Goal: Task Accomplishment & Management: Complete application form

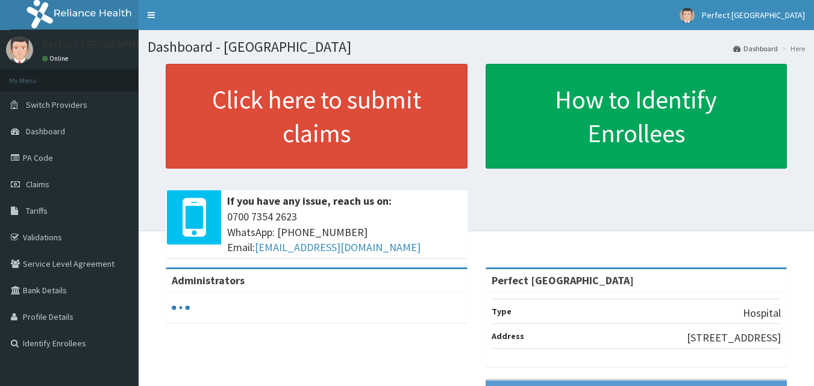
click at [33, 187] on span "Claims" at bounding box center [37, 184] width 23 height 11
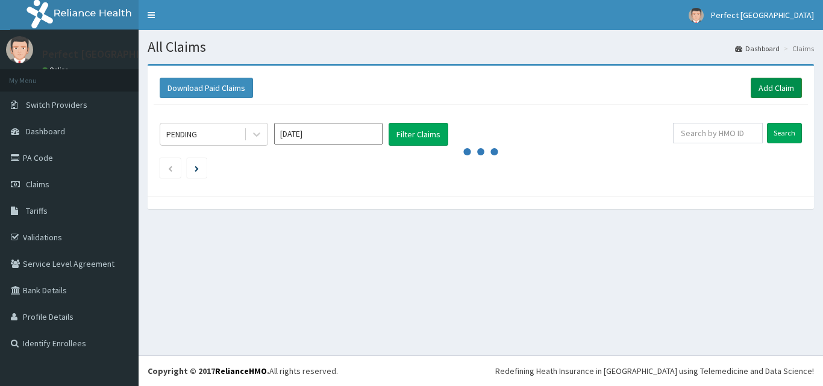
click at [783, 85] on link "Add Claim" at bounding box center [775, 88] width 51 height 20
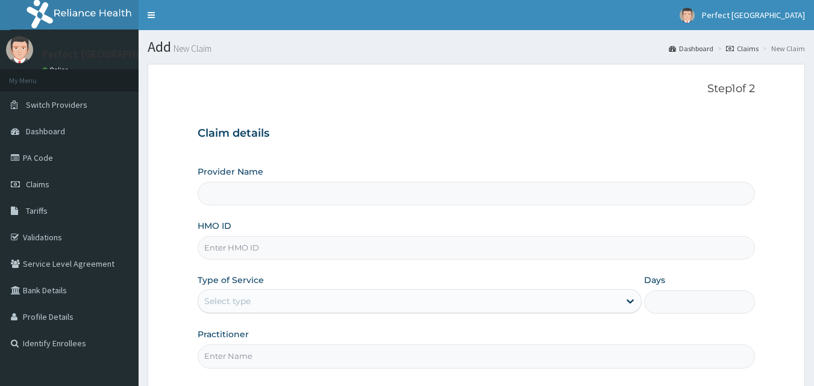
type input "Perfect [GEOGRAPHIC_DATA]"
click at [404, 243] on input "HMO ID" at bounding box center [477, 247] width 558 height 23
type input "SBG/11172/A"
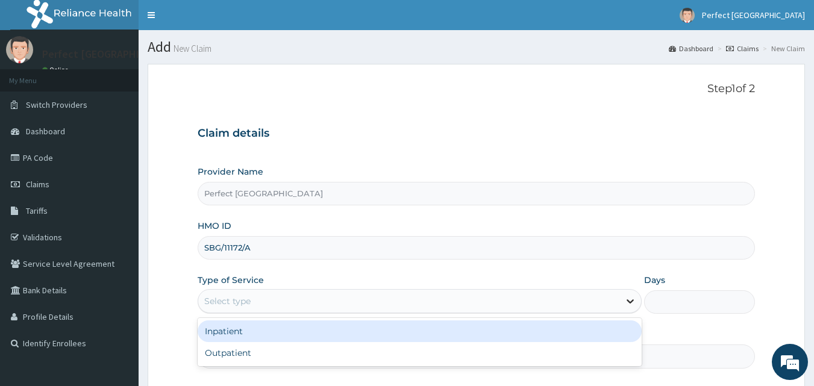
click at [628, 296] on icon at bounding box center [630, 301] width 12 height 12
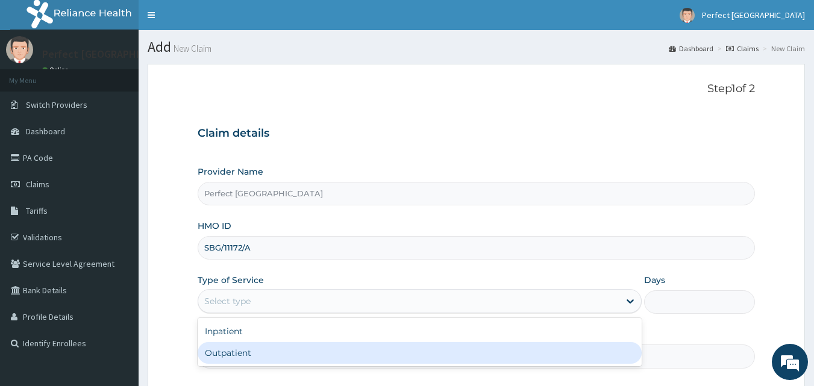
click at [581, 359] on div "Outpatient" at bounding box center [420, 353] width 444 height 22
type input "1"
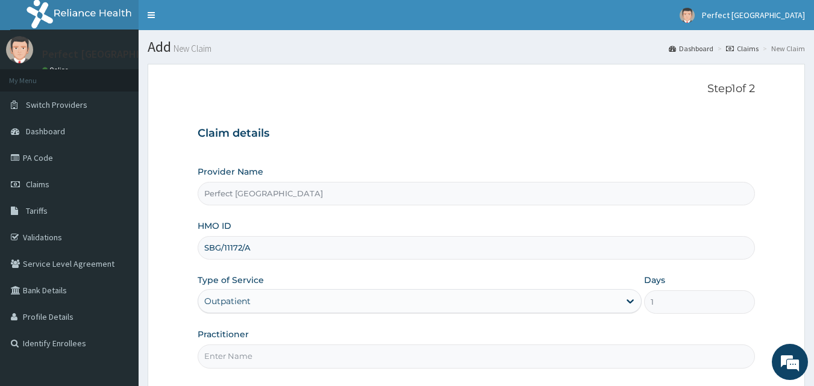
scroll to position [113, 0]
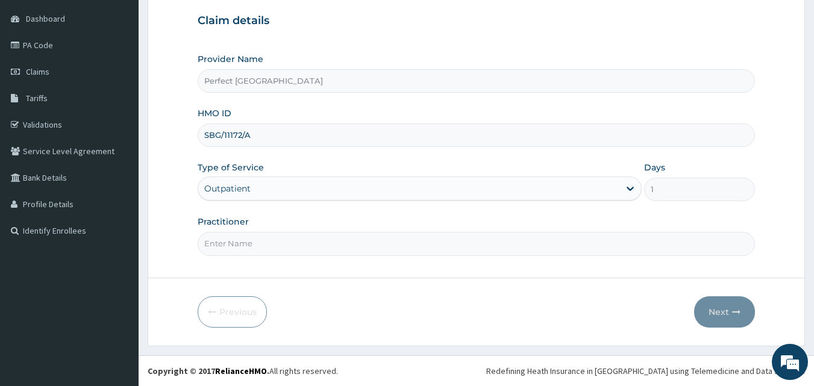
click at [359, 254] on input "Practitioner" at bounding box center [477, 243] width 558 height 23
type input "d"
type input "DR AMOS"
click at [711, 304] on button "Next" at bounding box center [724, 311] width 61 height 31
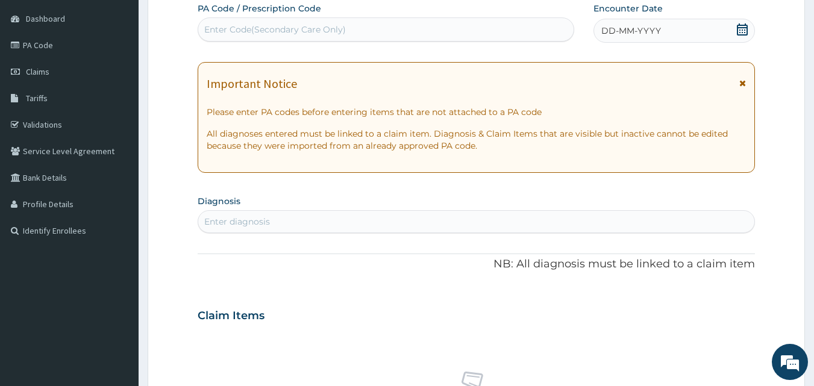
click at [740, 34] on icon at bounding box center [742, 29] width 12 height 12
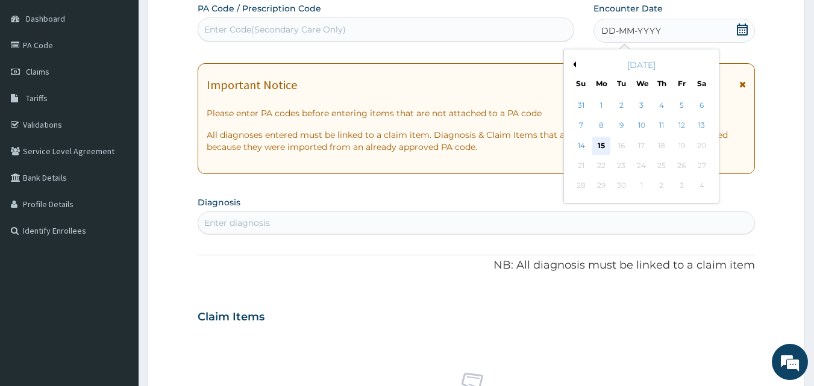
click at [601, 152] on div "15" at bounding box center [601, 146] width 18 height 18
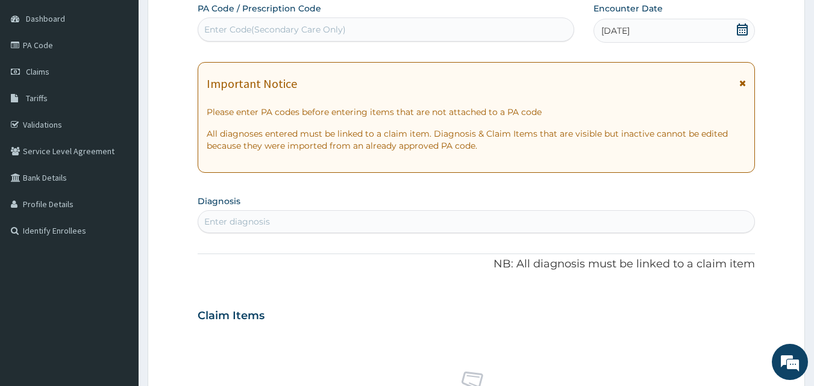
click at [738, 82] on div "Important Notice" at bounding box center [477, 86] width 540 height 19
click at [743, 82] on icon at bounding box center [742, 83] width 7 height 8
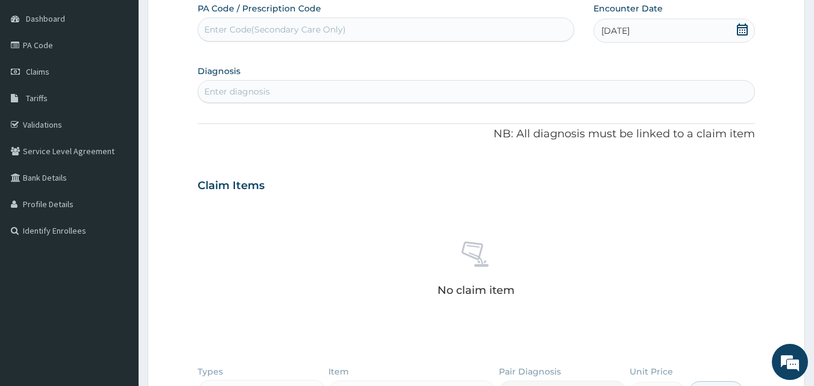
click at [516, 95] on div "Enter diagnosis" at bounding box center [476, 91] width 557 height 19
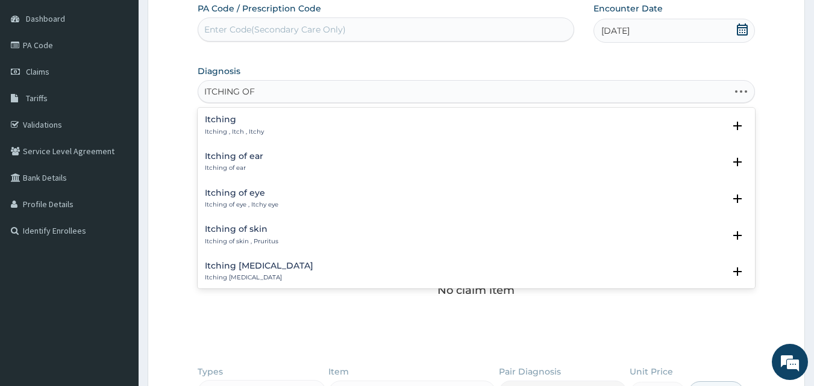
type input "ITCHING OF"
click at [237, 165] on p "Itching of eye , Itchy eye" at bounding box center [241, 168] width 73 height 8
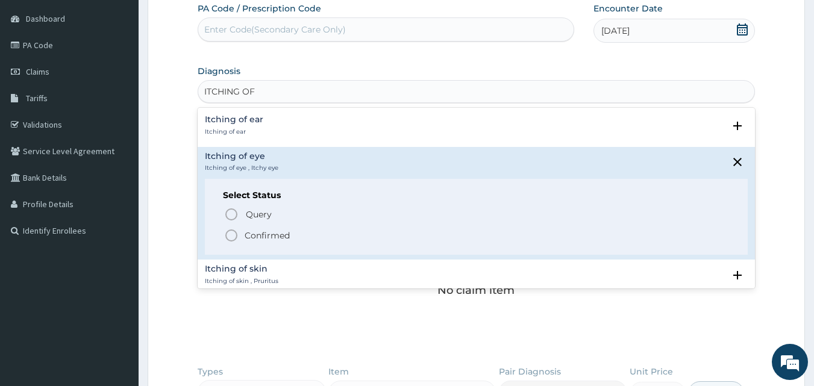
click at [230, 227] on div "Query Query covers suspected (?), Keep in view (kiv), Ruled out (r/o) Confirmed" at bounding box center [476, 224] width 507 height 37
click at [230, 237] on icon "status option filled" at bounding box center [231, 235] width 14 height 14
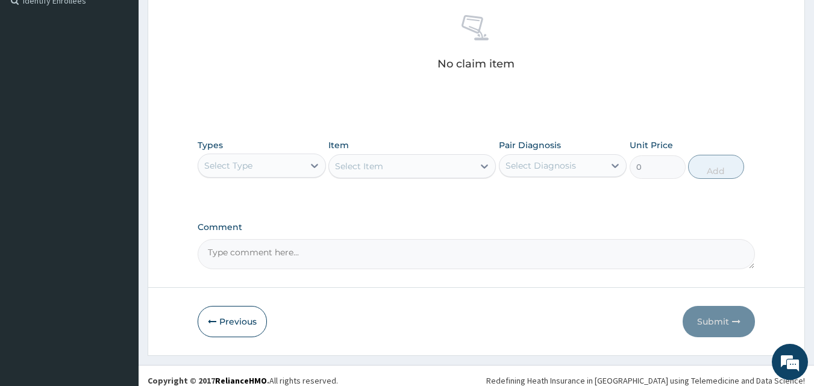
scroll to position [352, 0]
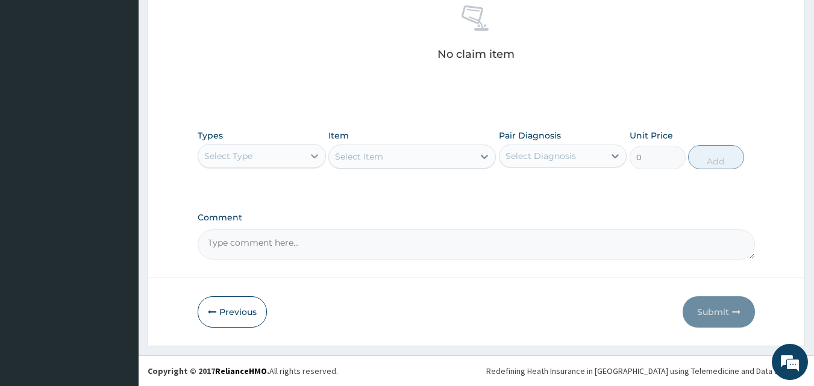
click at [311, 160] on icon at bounding box center [314, 156] width 12 height 12
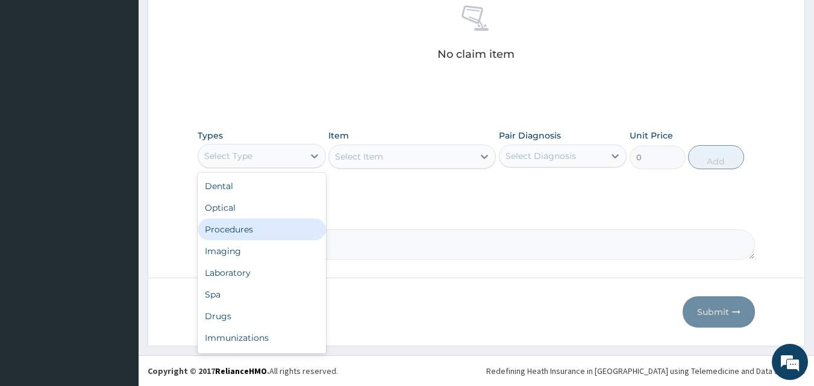
click at [272, 229] on div "Procedures" at bounding box center [262, 230] width 128 height 22
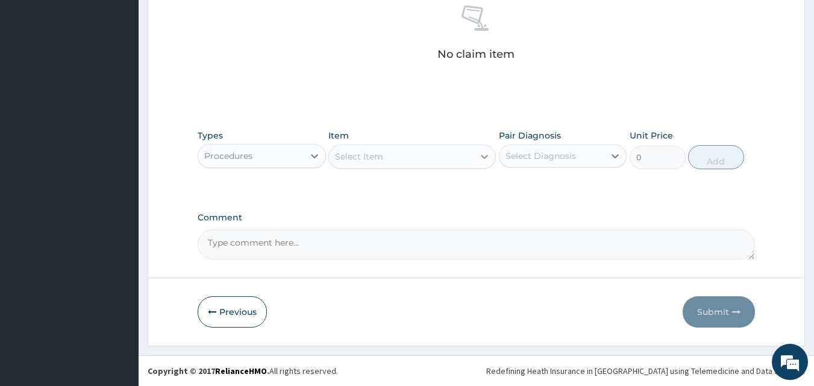
click at [489, 147] on div at bounding box center [484, 157] width 22 height 22
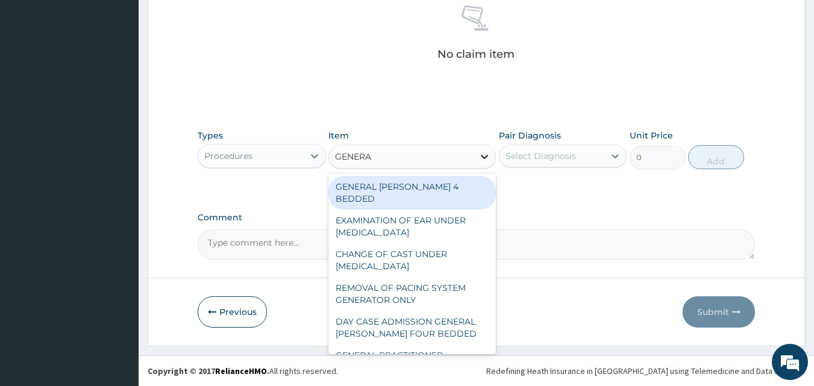
type input "GENERAL"
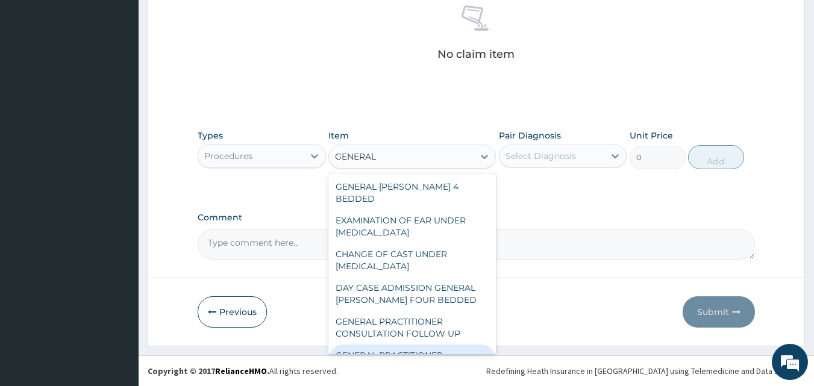
click at [425, 345] on div "GENERAL PRACTITIONER CONSULTATION FIRST OUTPATIENT CONSULTATION" at bounding box center [411, 368] width 167 height 46
type input "3000"
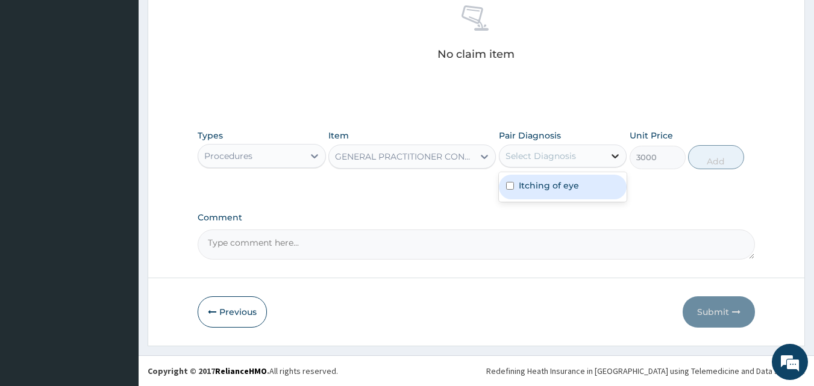
click at [610, 157] on icon at bounding box center [615, 156] width 12 height 12
click at [513, 189] on input "checkbox" at bounding box center [510, 186] width 8 height 8
checkbox input "true"
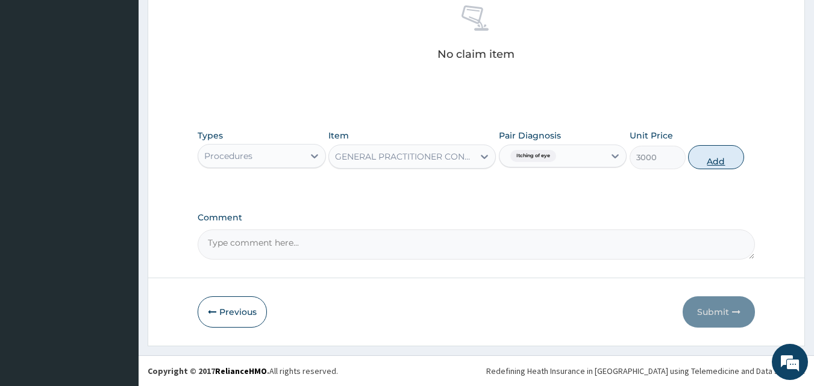
click at [722, 154] on button "Add" at bounding box center [716, 157] width 56 height 24
type input "0"
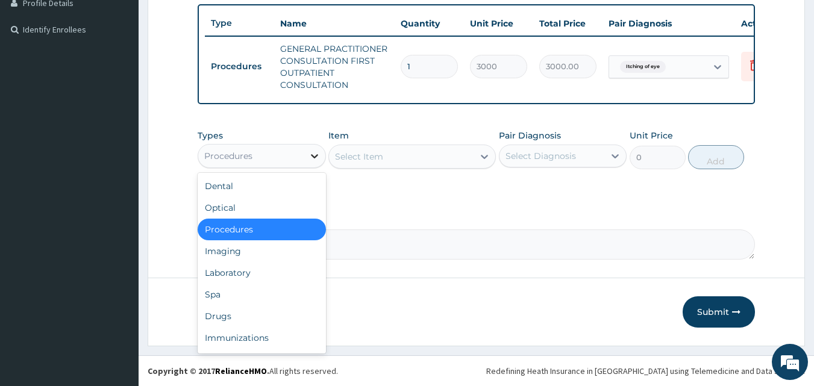
click at [311, 155] on icon at bounding box center [314, 156] width 7 height 4
click at [261, 314] on div "Drugs" at bounding box center [262, 316] width 128 height 22
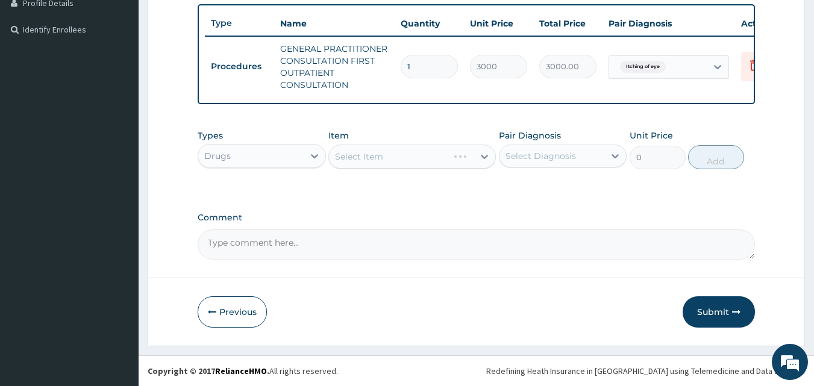
click at [484, 159] on div "Select Item" at bounding box center [411, 157] width 167 height 24
click at [484, 159] on icon at bounding box center [484, 157] width 12 height 12
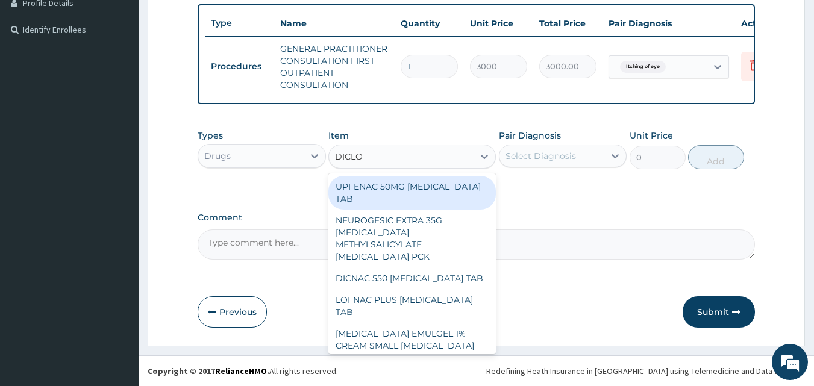
type input "DICLOF"
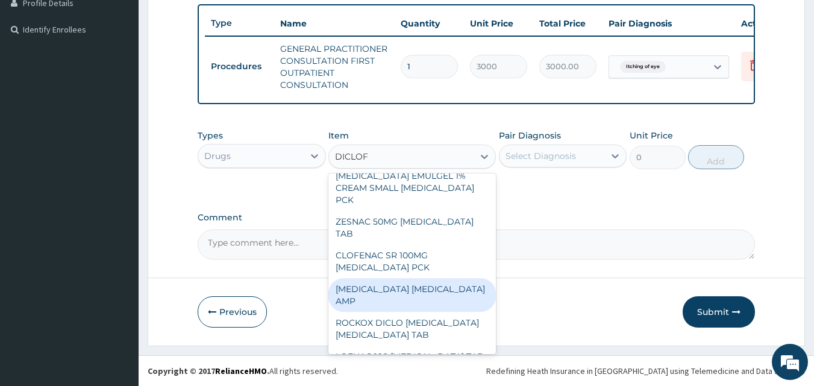
click at [473, 278] on div "DICLOFENAC DICLOFENAC AMP" at bounding box center [411, 295] width 167 height 34
type input "240"
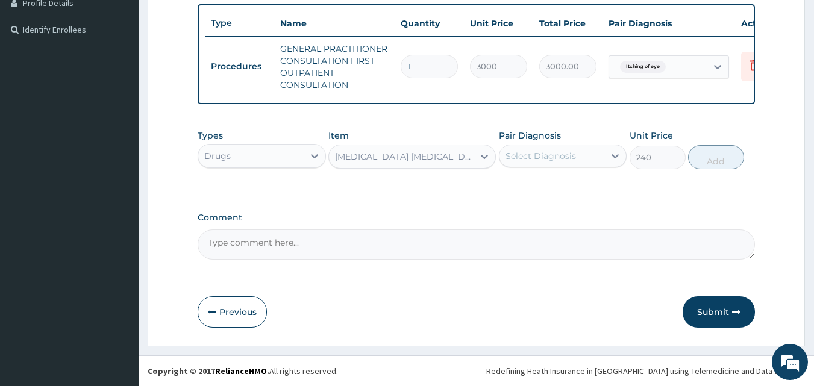
click at [599, 180] on div "Types Drugs Item option DICLOFENAC DICLOFENAC AMP, selected. Select is focused …" at bounding box center [477, 158] width 558 height 70
click at [614, 160] on icon at bounding box center [615, 156] width 12 height 12
click at [510, 187] on input "checkbox" at bounding box center [510, 186] width 8 height 8
checkbox input "true"
click at [710, 158] on button "Add" at bounding box center [716, 157] width 56 height 24
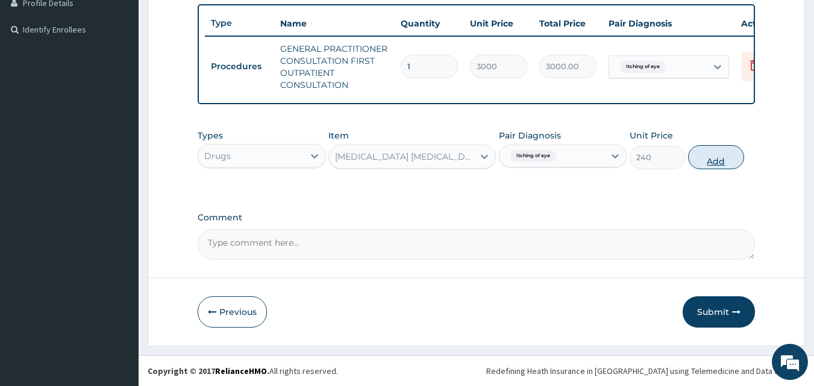
type input "0"
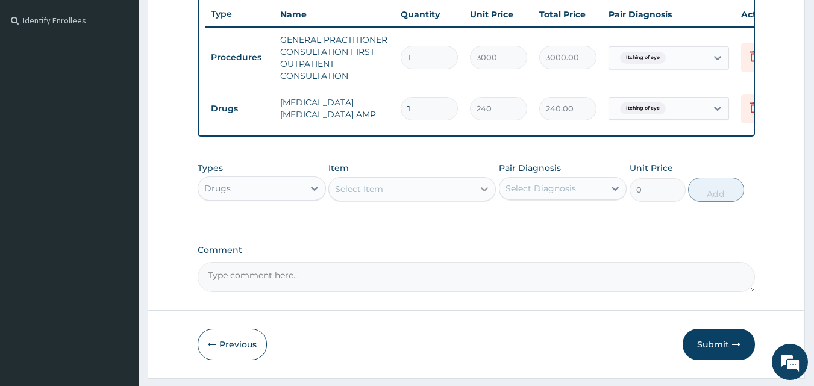
click at [482, 192] on icon at bounding box center [484, 189] width 7 height 4
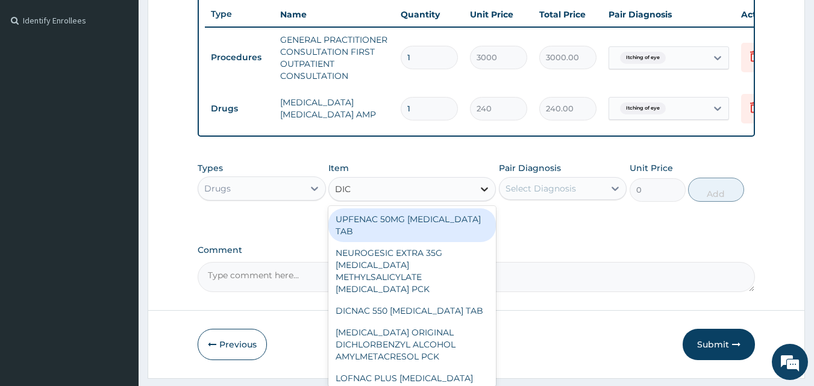
type input "DICL"
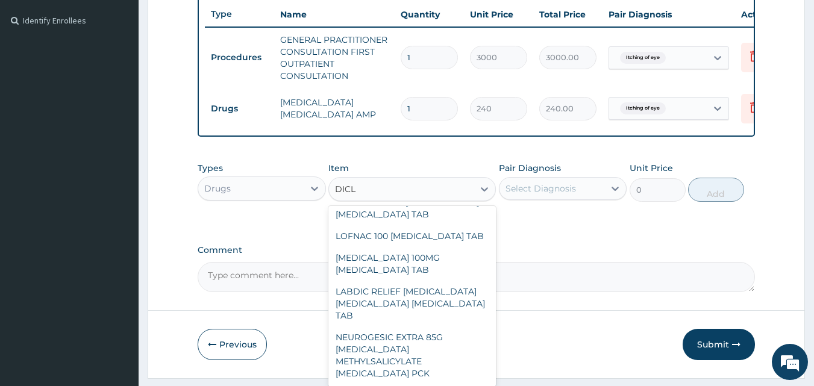
scroll to position [316, 0]
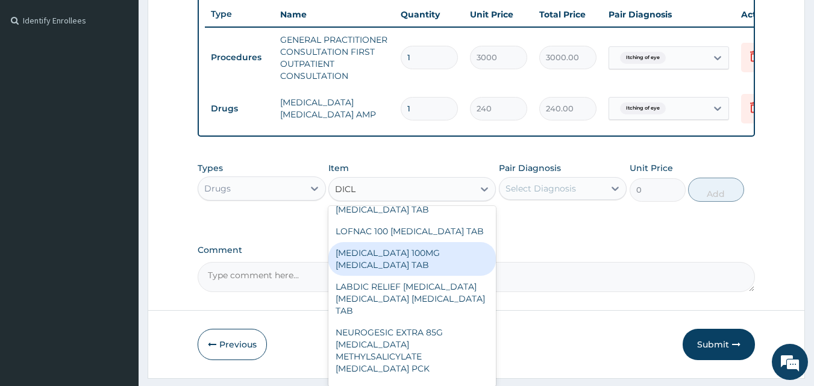
click at [454, 242] on div "DICLOFENAC 100MG DICLOFENAC TAB" at bounding box center [411, 259] width 167 height 34
type input "70"
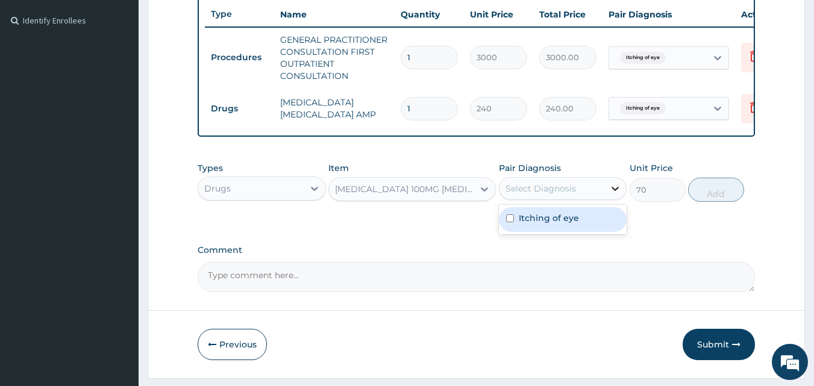
click at [613, 195] on icon at bounding box center [615, 189] width 12 height 12
click at [510, 222] on input "checkbox" at bounding box center [510, 218] width 8 height 8
checkbox input "true"
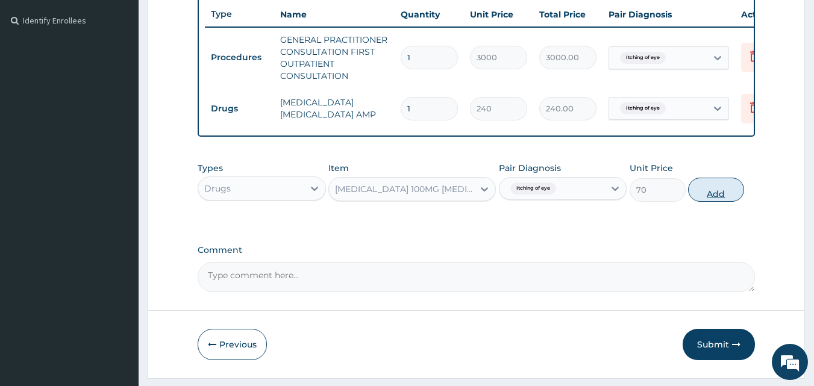
click at [719, 201] on button "Add" at bounding box center [716, 190] width 56 height 24
type input "0"
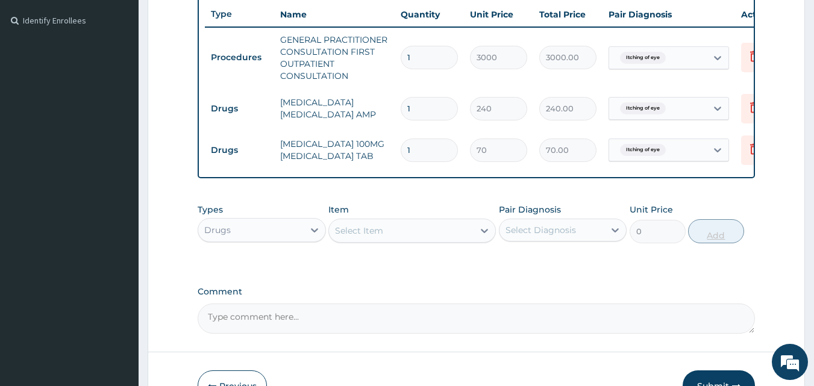
type input "10"
type input "700.00"
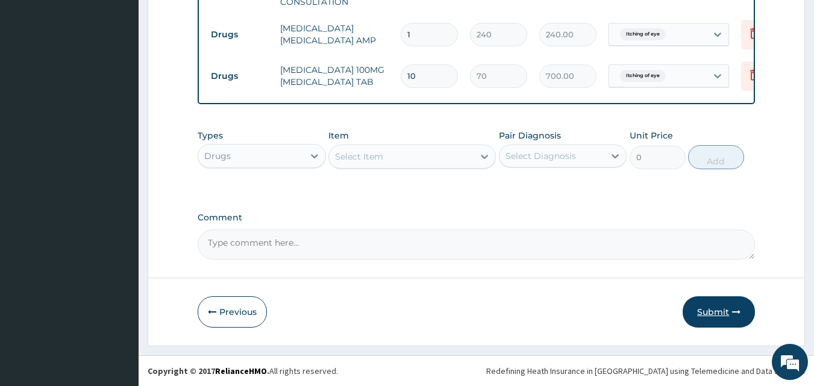
type input "10"
click at [712, 319] on button "Submit" at bounding box center [718, 311] width 72 height 31
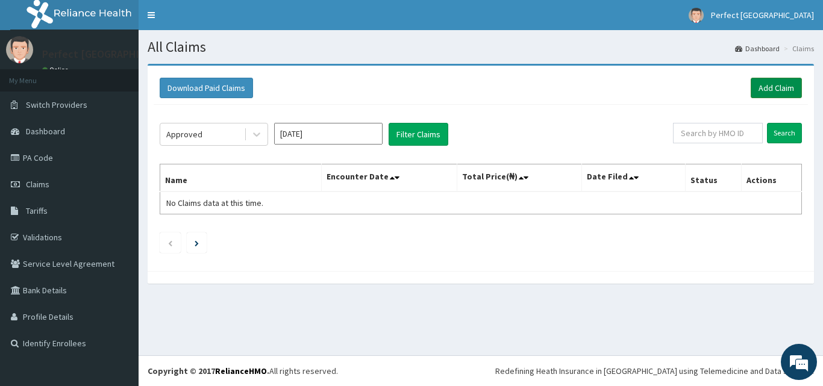
click at [763, 85] on link "Add Claim" at bounding box center [775, 88] width 51 height 20
click at [775, 88] on link "Add Claim" at bounding box center [775, 88] width 51 height 20
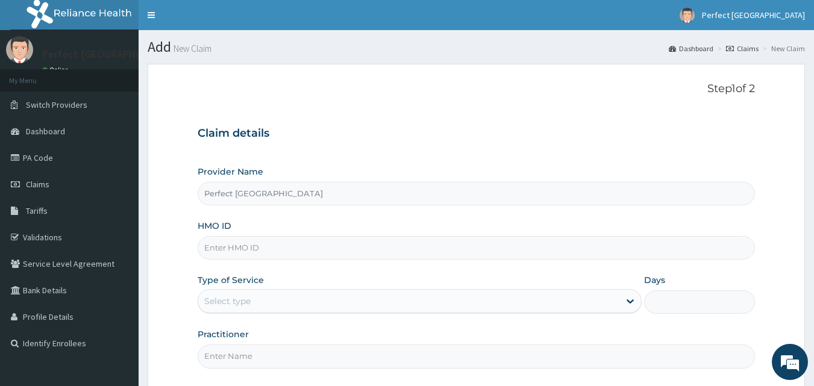
type input "Perfect [GEOGRAPHIC_DATA]"
click at [323, 201] on input "Perfect [GEOGRAPHIC_DATA]" at bounding box center [477, 193] width 558 height 23
click at [296, 251] on input "HMO ID" at bounding box center [477, 247] width 558 height 23
type input "NBL/10584/A"
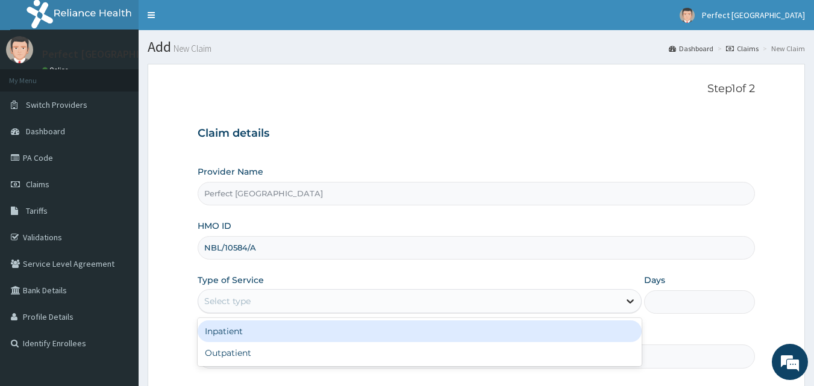
click at [630, 303] on icon at bounding box center [629, 302] width 7 height 4
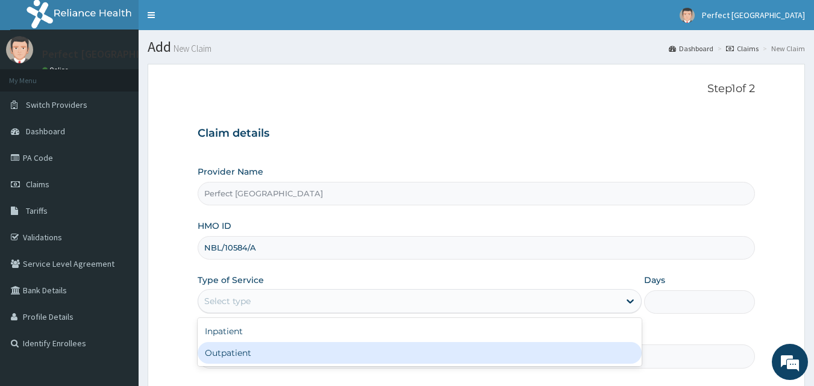
click at [594, 355] on div "Outpatient" at bounding box center [420, 353] width 444 height 22
type input "1"
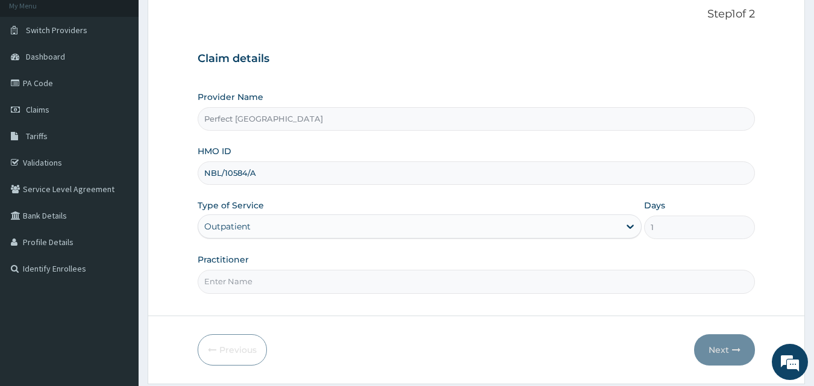
scroll to position [113, 0]
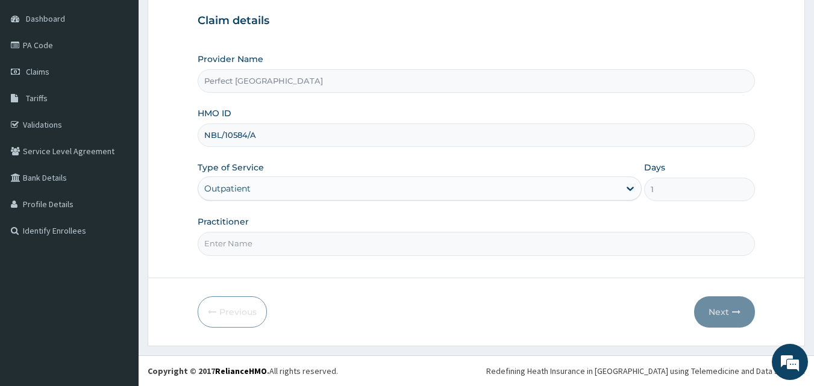
click at [226, 245] on input "Practitioner" at bounding box center [477, 243] width 558 height 23
click at [227, 242] on input "DR ITTIVE" at bounding box center [477, 243] width 558 height 23
type input "DR ITIVE"
click at [713, 309] on button "Next" at bounding box center [724, 311] width 61 height 31
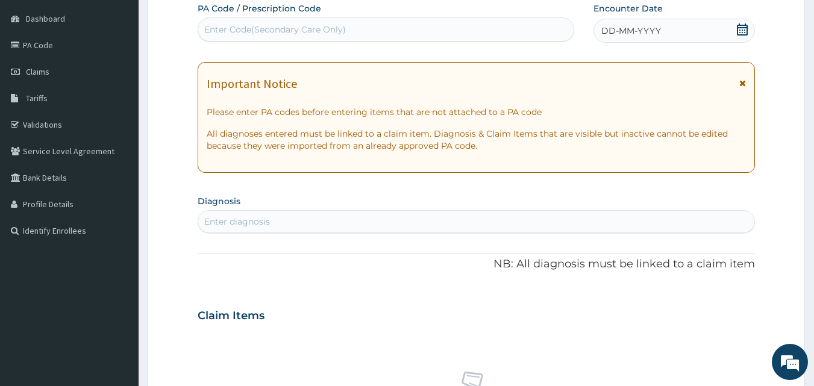
click at [744, 31] on icon at bounding box center [742, 29] width 12 height 12
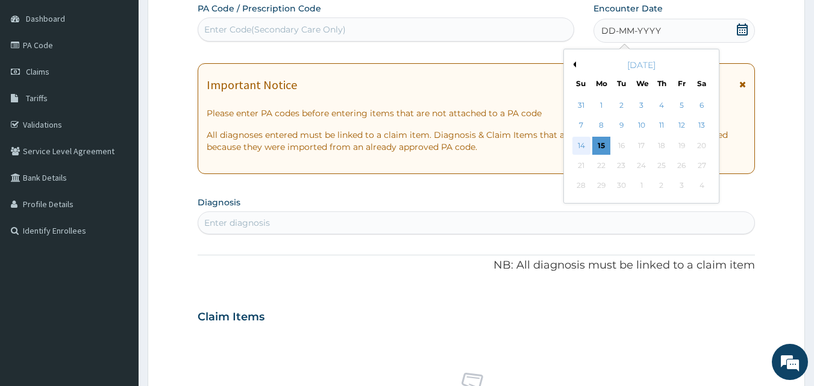
click at [579, 149] on div "14" at bounding box center [581, 146] width 18 height 18
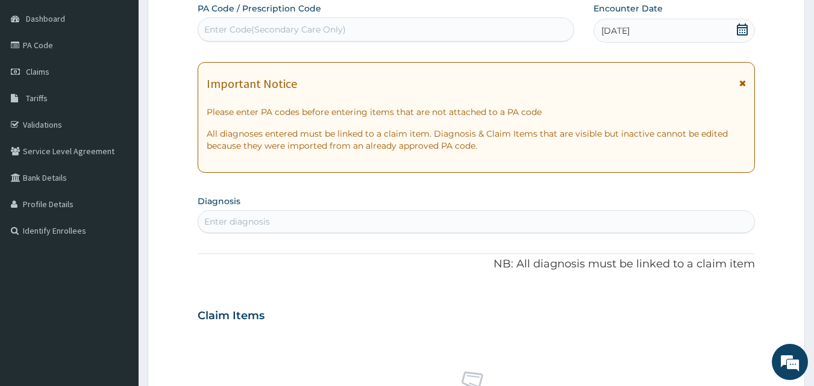
click at [744, 80] on icon at bounding box center [742, 83] width 7 height 8
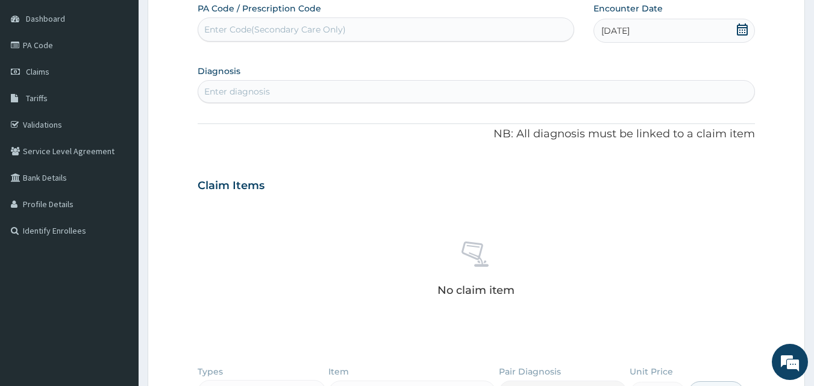
click at [457, 95] on div "Enter diagnosis" at bounding box center [476, 91] width 557 height 19
type input "E"
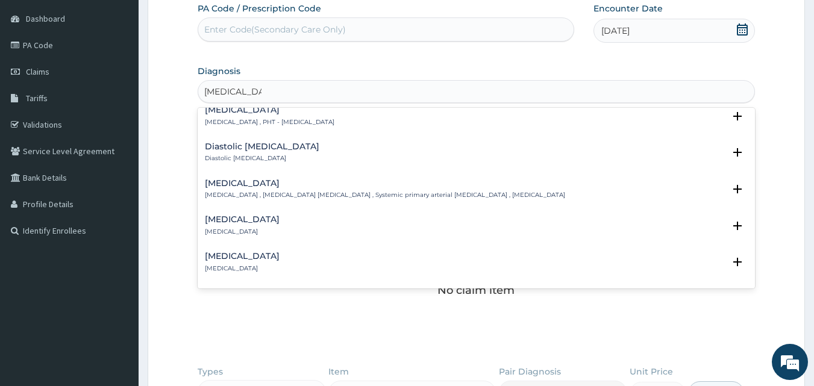
scroll to position [789, 0]
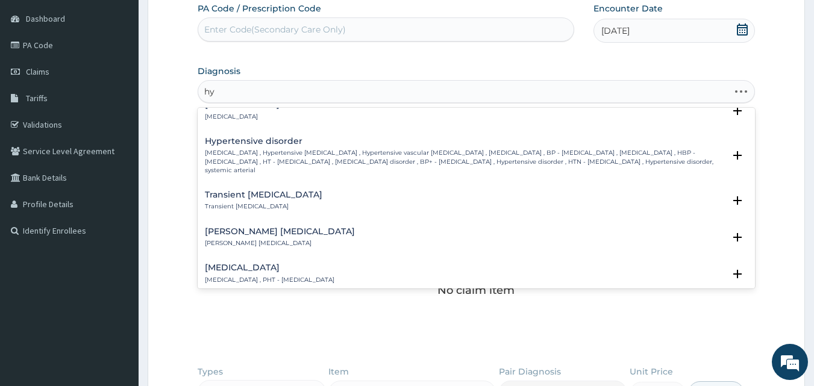
type input "h"
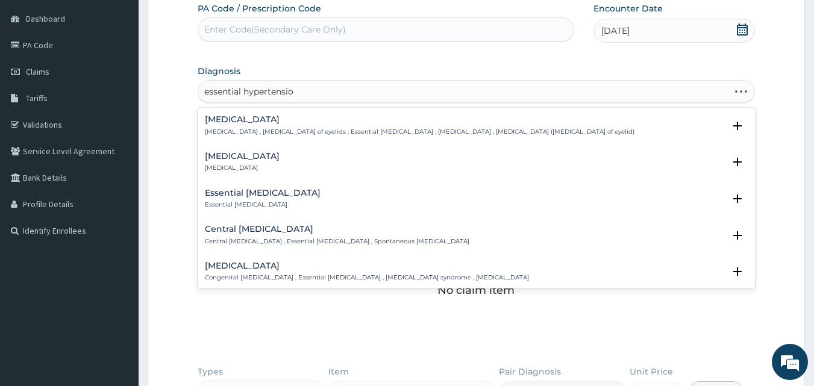
type input "essential hypertension"
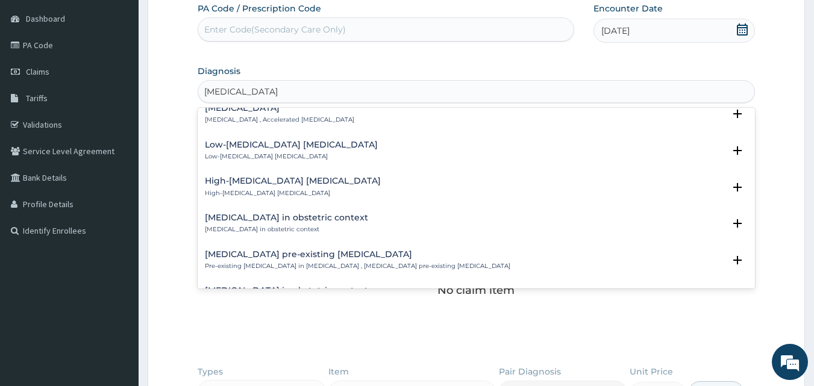
scroll to position [0, 0]
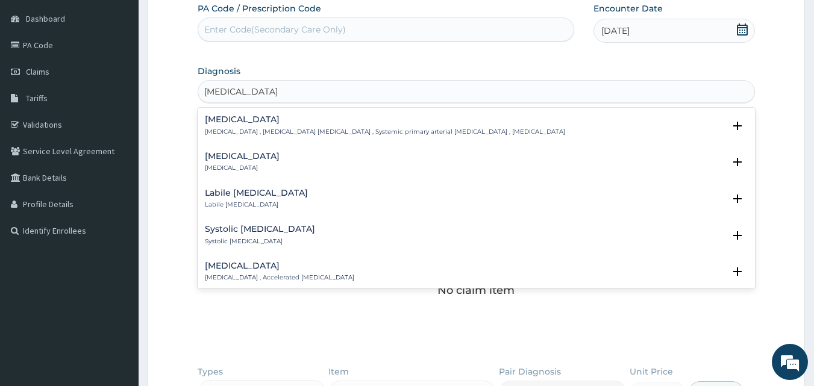
click at [264, 131] on p "Essential hypertension , Idiopathic hypertension , Systemic primary arterial hy…" at bounding box center [385, 132] width 360 height 8
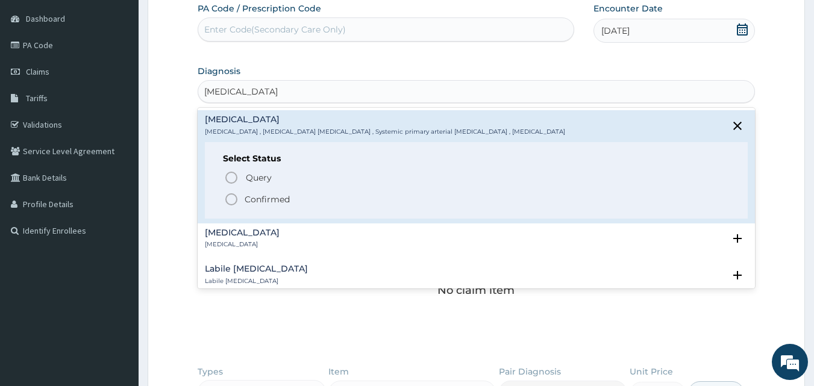
click at [227, 202] on circle "status option filled" at bounding box center [231, 199] width 11 height 11
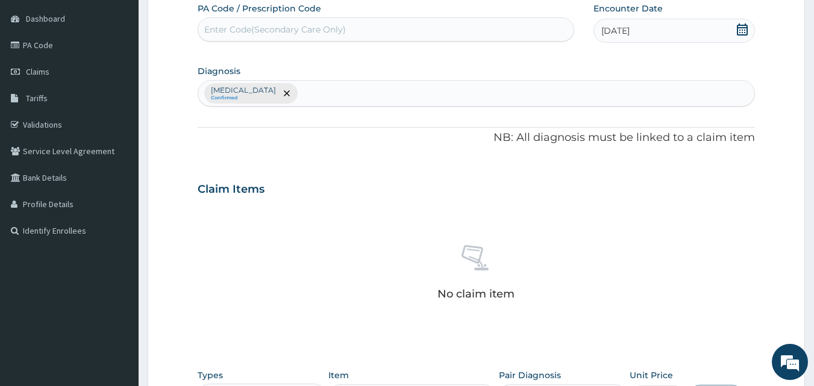
scroll to position [352, 0]
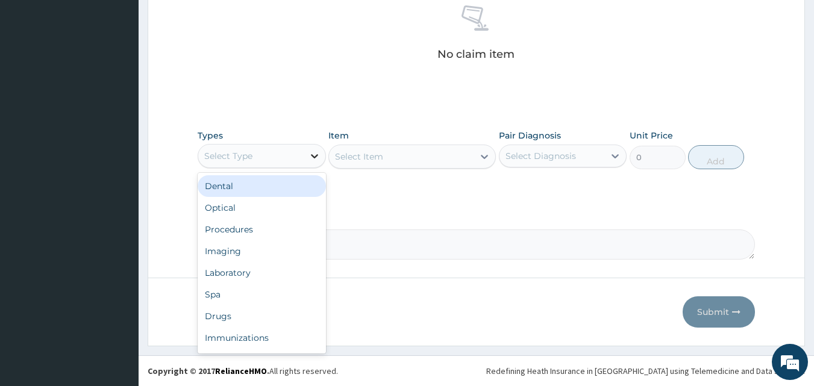
click at [319, 157] on icon at bounding box center [314, 156] width 12 height 12
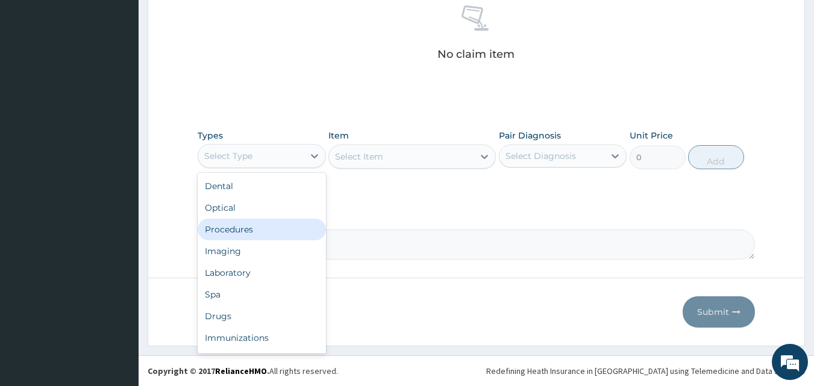
click at [245, 227] on div "Procedures" at bounding box center [262, 230] width 128 height 22
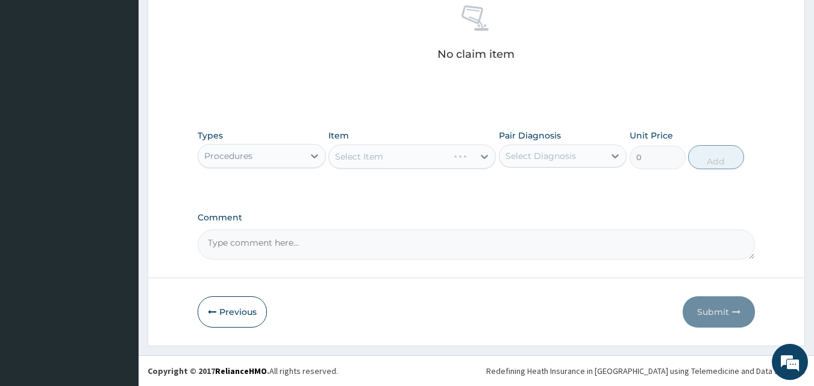
click at [487, 154] on div "Select Item" at bounding box center [411, 157] width 167 height 24
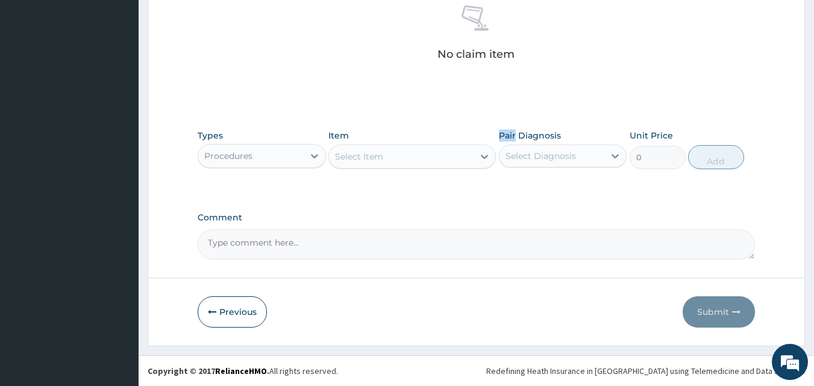
click at [487, 154] on icon at bounding box center [484, 157] width 12 height 12
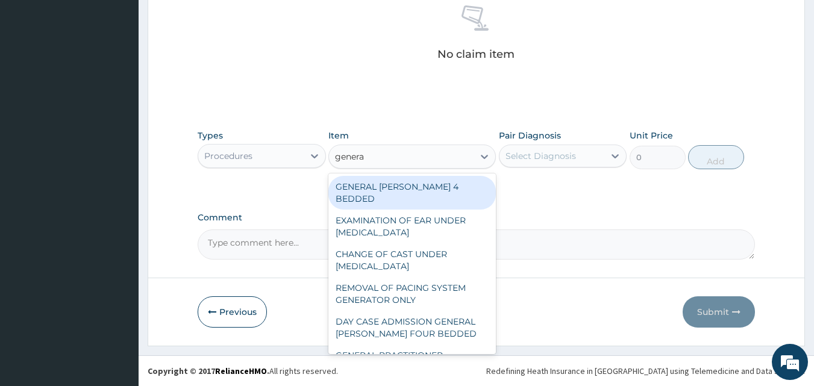
type input "general"
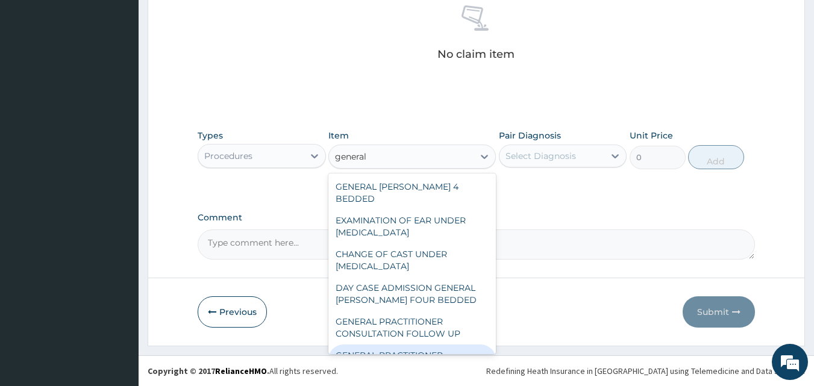
click at [430, 348] on div "GENERAL PRACTITIONER CONSULTATION FIRST OUTPATIENT CONSULTATION" at bounding box center [411, 368] width 167 height 46
type input "3000"
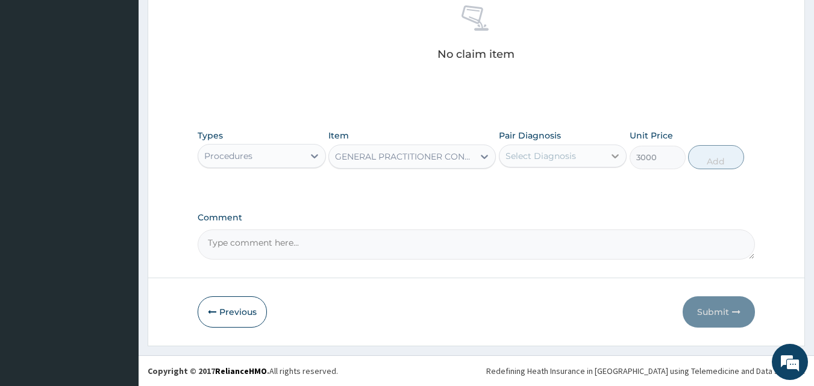
click at [619, 158] on icon at bounding box center [615, 156] width 12 height 12
click at [505, 189] on div "Essential hypertension" at bounding box center [563, 187] width 128 height 25
checkbox input "true"
click at [726, 155] on button "Add" at bounding box center [716, 157] width 56 height 24
type input "0"
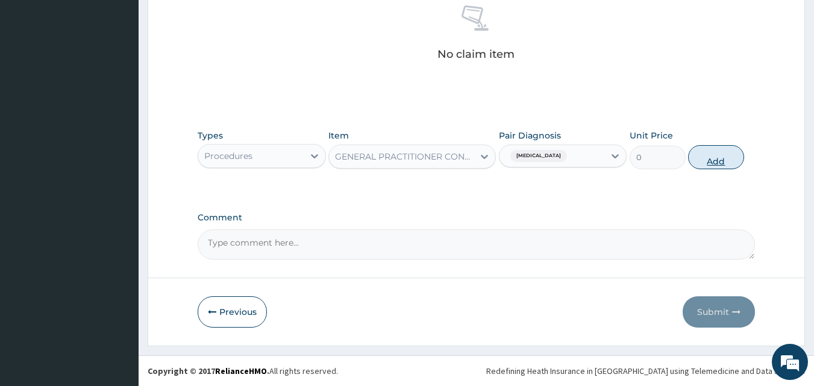
scroll to position [323, 0]
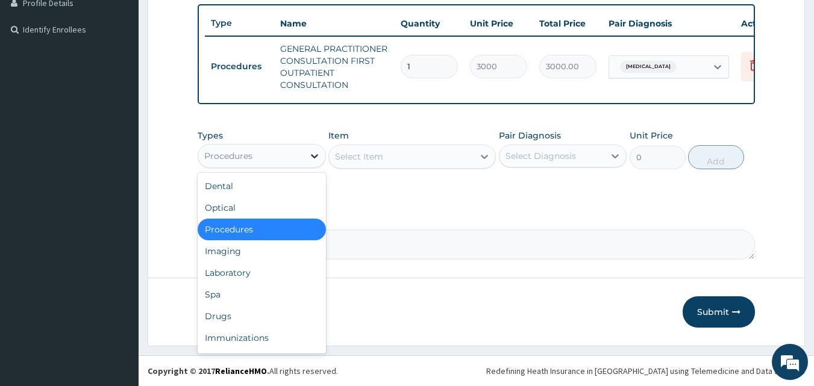
click at [319, 154] on icon at bounding box center [314, 156] width 12 height 12
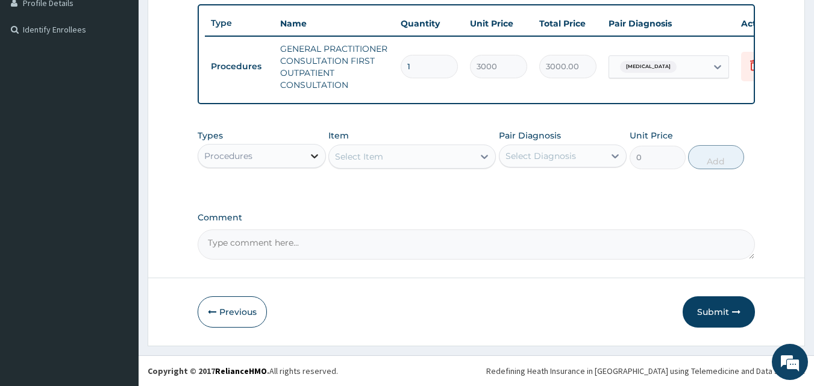
click at [319, 154] on icon at bounding box center [314, 156] width 12 height 12
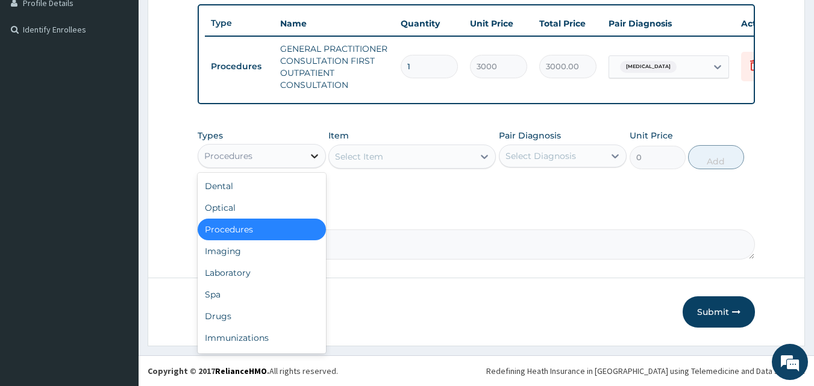
click at [319, 154] on icon at bounding box center [314, 156] width 12 height 12
click at [254, 310] on div "Drugs" at bounding box center [262, 316] width 128 height 22
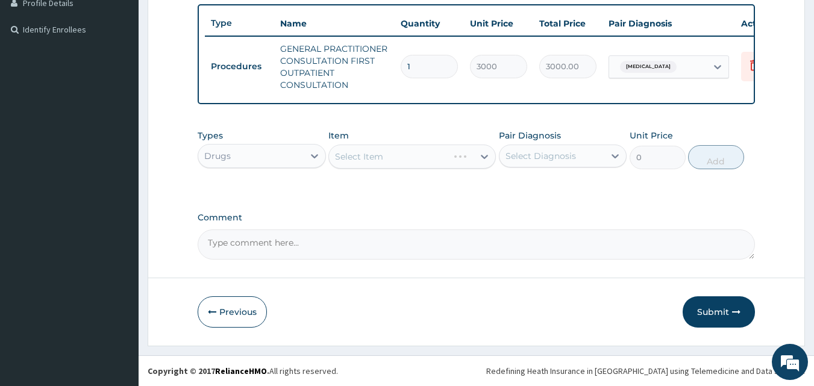
click at [485, 159] on div "Select Item" at bounding box center [411, 157] width 167 height 24
click at [478, 154] on div "Select Item" at bounding box center [411, 157] width 167 height 24
click at [480, 159] on div "Select Item" at bounding box center [411, 157] width 167 height 24
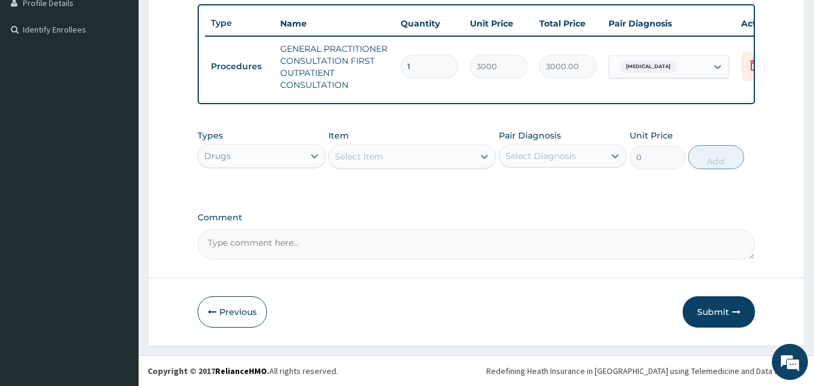
click at [480, 159] on icon at bounding box center [484, 157] width 12 height 12
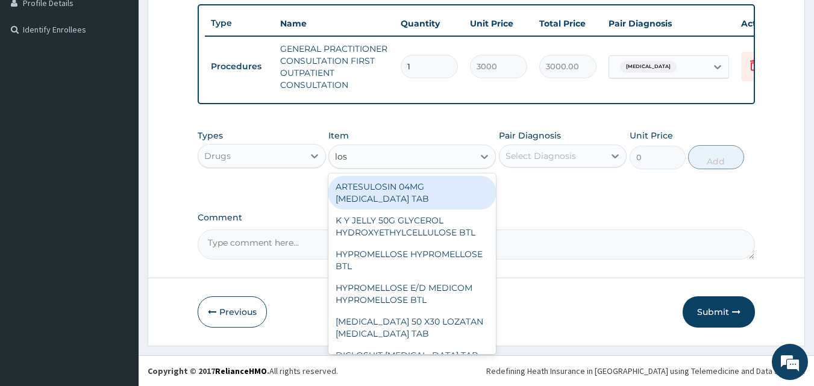
type input "losa"
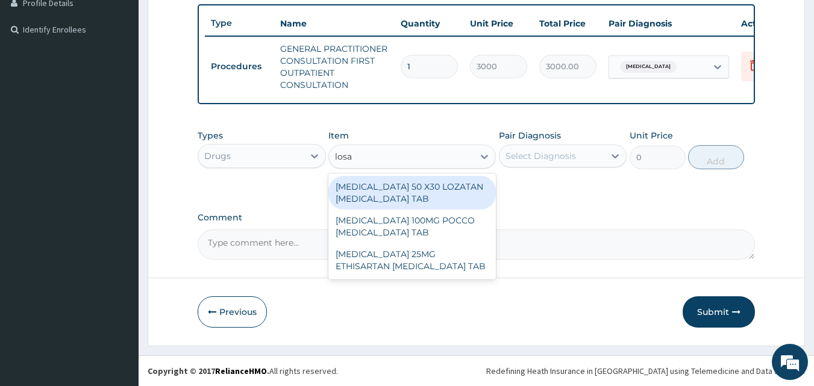
click at [424, 199] on div "LOSARTAN 50 X30 LOZATAN LOSARTAN TAB" at bounding box center [411, 193] width 167 height 34
type input "3005"
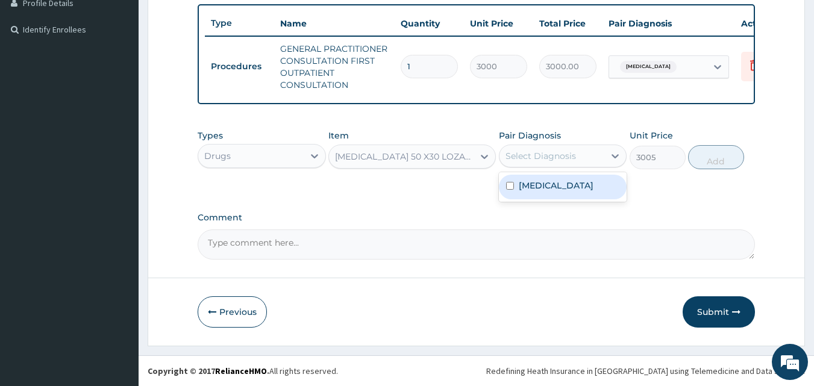
click at [604, 154] on div "Select Diagnosis" at bounding box center [551, 155] width 105 height 19
click at [506, 189] on input "checkbox" at bounding box center [510, 186] width 8 height 8
checkbox input "true"
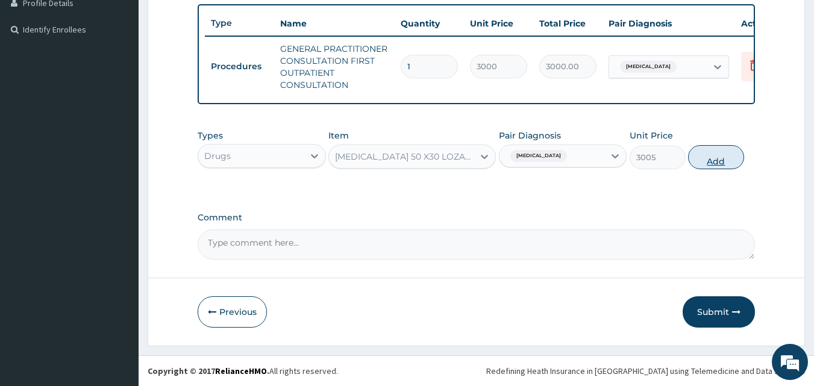
click at [693, 160] on button "Add" at bounding box center [716, 157] width 56 height 24
type input "0"
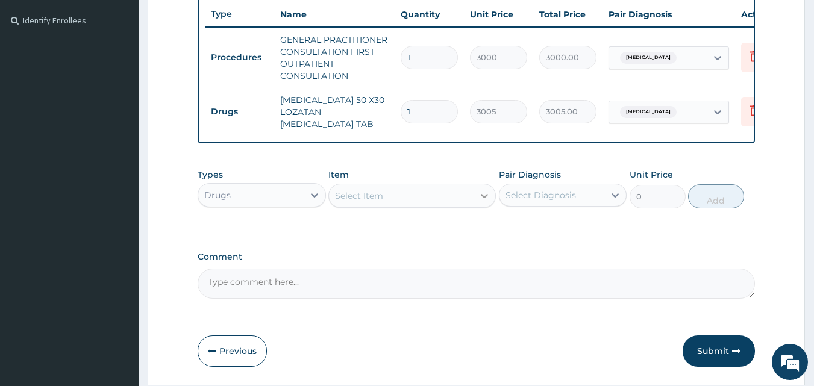
click at [486, 202] on icon at bounding box center [484, 196] width 12 height 12
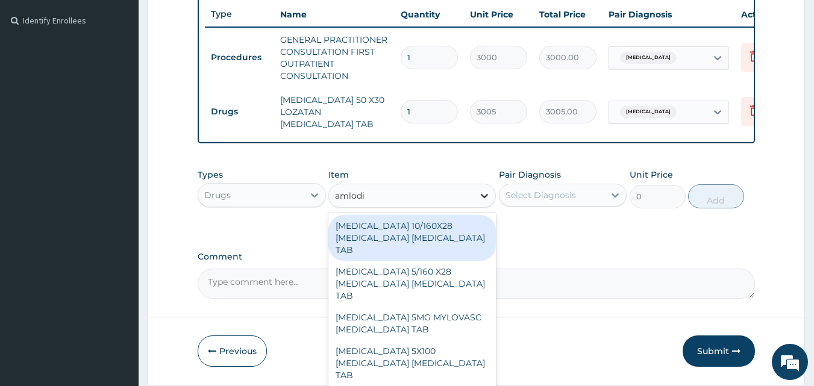
type input "amlodip"
click at [442, 242] on div "EXFORGE 10/160X28 AMLODIPINE VALSARTAN TAB" at bounding box center [411, 238] width 167 height 46
type input "13600"
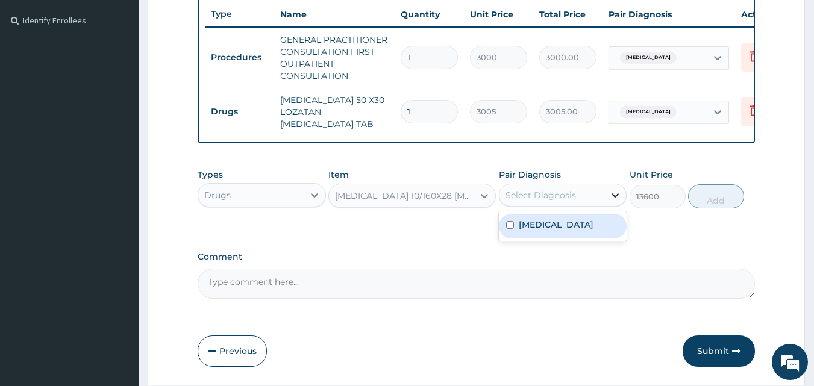
click at [619, 201] on icon at bounding box center [615, 195] width 12 height 12
click at [513, 229] on input "checkbox" at bounding box center [510, 225] width 8 height 8
checkbox input "true"
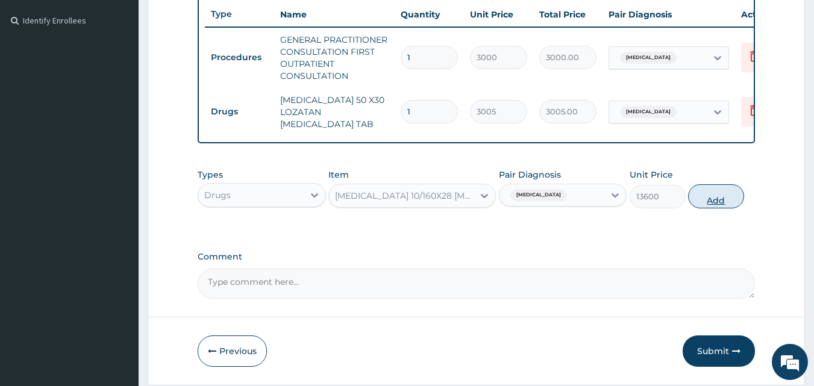
click at [710, 207] on button "Add" at bounding box center [716, 196] width 56 height 24
type input "0"
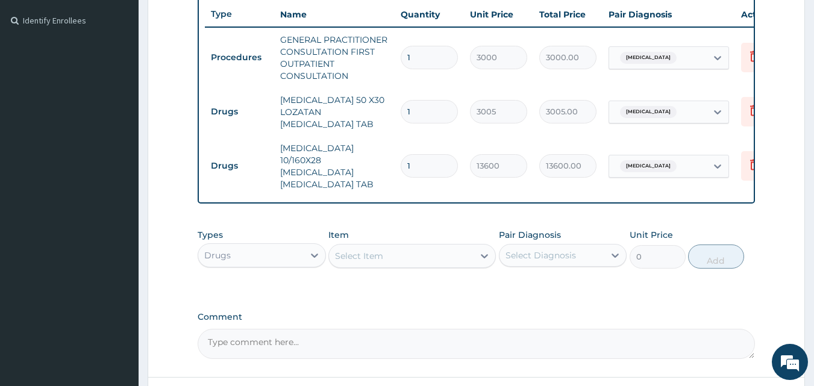
scroll to position [419, 0]
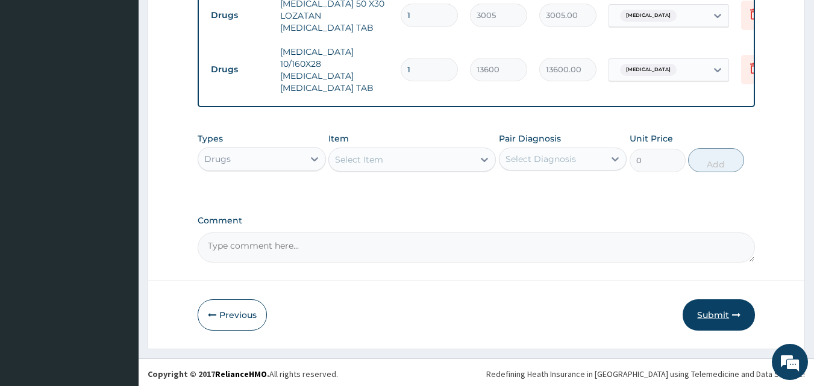
click at [716, 311] on button "Submit" at bounding box center [718, 314] width 72 height 31
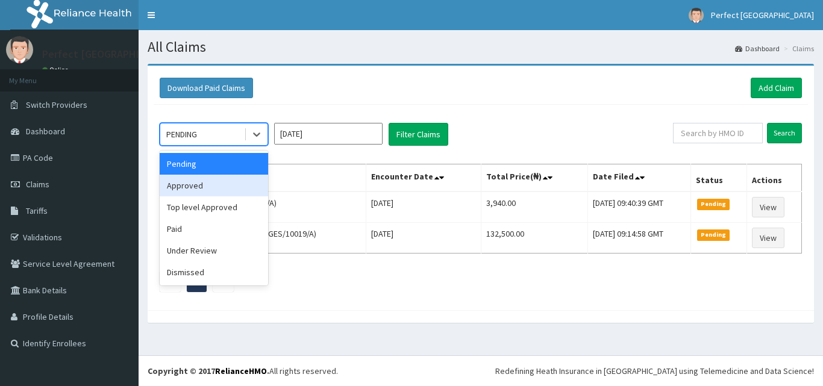
click at [221, 185] on div "Approved" at bounding box center [214, 186] width 108 height 22
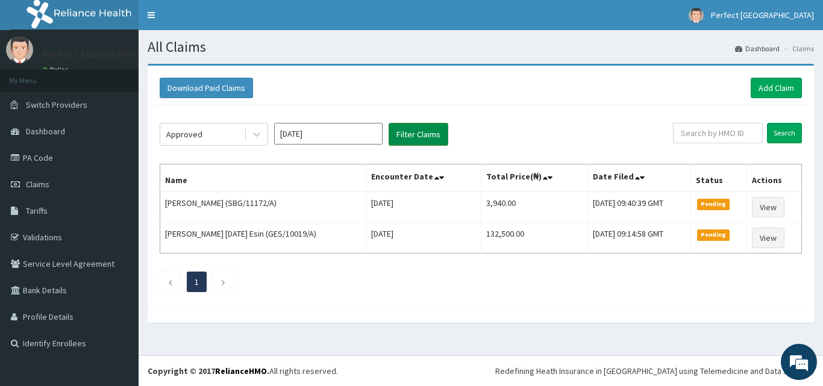
click at [437, 136] on button "Filter Claims" at bounding box center [418, 134] width 60 height 23
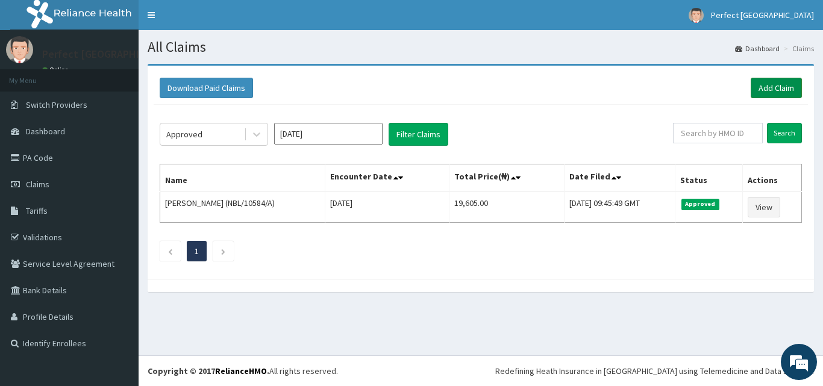
click at [753, 82] on link "Add Claim" at bounding box center [775, 88] width 51 height 20
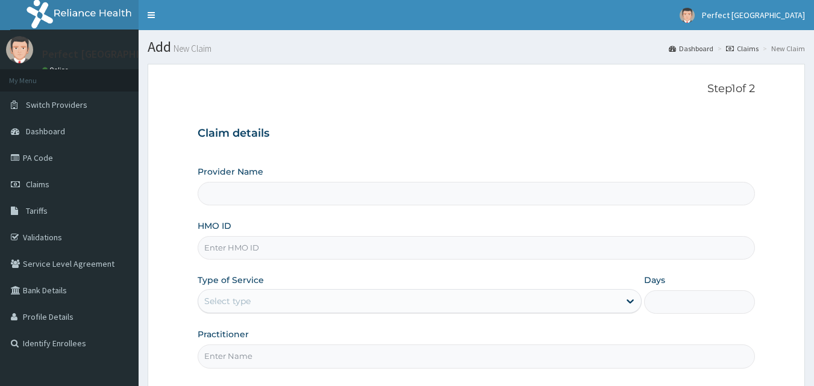
type input "Perfect [GEOGRAPHIC_DATA]"
click at [252, 243] on input "HMO ID" at bounding box center [477, 247] width 558 height 23
type input "MLI/10088/A"
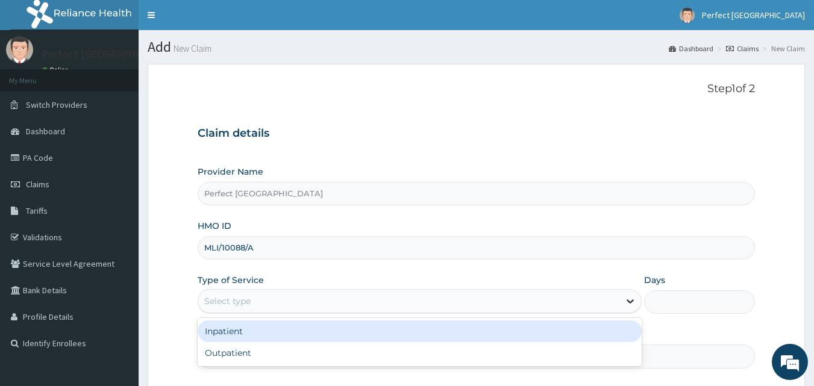
click at [635, 296] on icon at bounding box center [630, 301] width 12 height 12
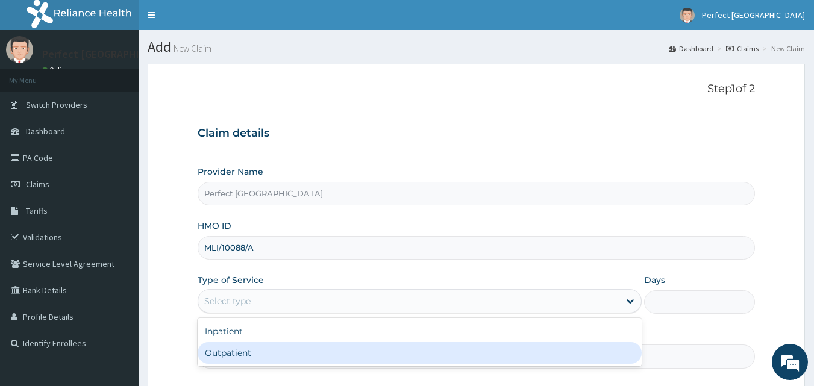
click at [580, 360] on div "Outpatient" at bounding box center [420, 353] width 444 height 22
type input "1"
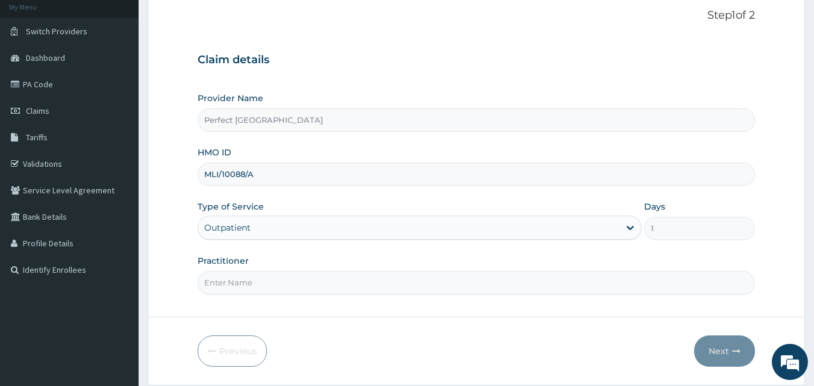
scroll to position [113, 0]
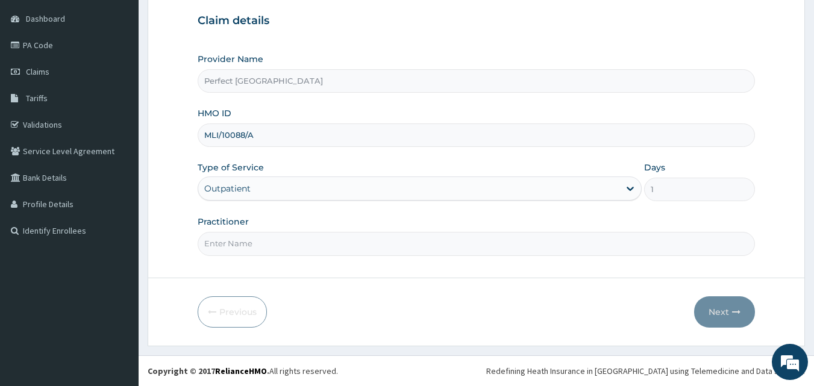
click at [463, 245] on input "Practitioner" at bounding box center [477, 243] width 558 height 23
type input "d"
type input "DR [PERSON_NAME]"
click at [719, 318] on button "Next" at bounding box center [724, 311] width 61 height 31
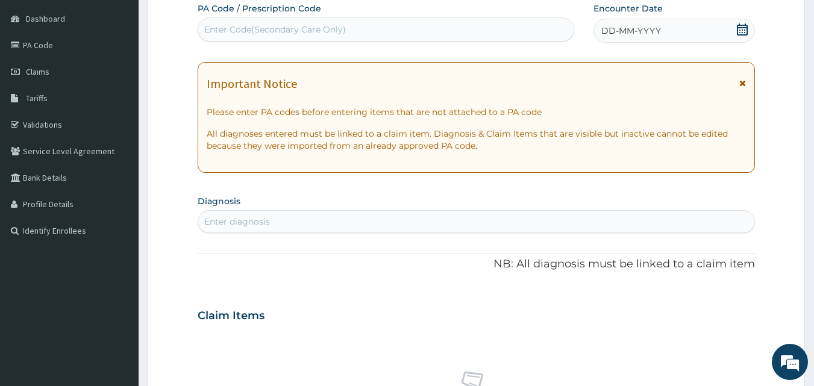
click at [748, 32] on icon at bounding box center [742, 29] width 12 height 12
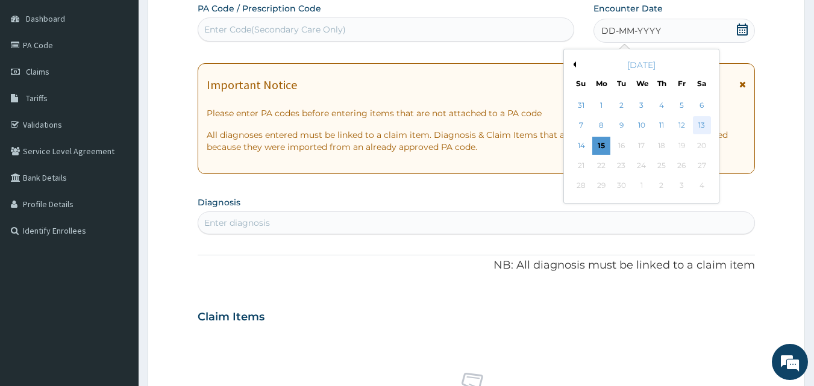
click at [700, 125] on div "13" at bounding box center [702, 126] width 18 height 18
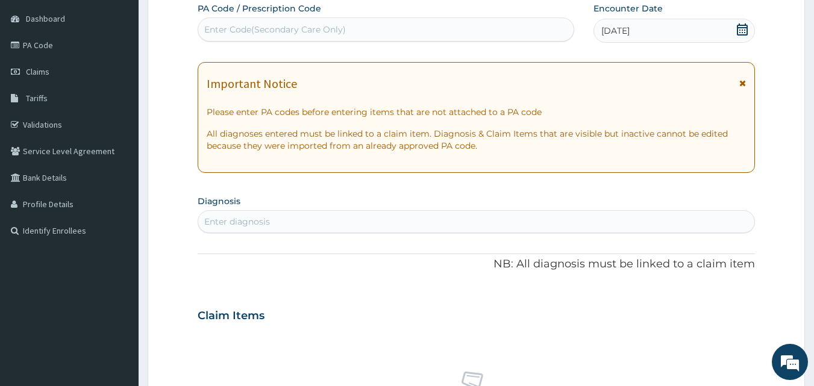
click at [743, 84] on icon at bounding box center [742, 83] width 7 height 8
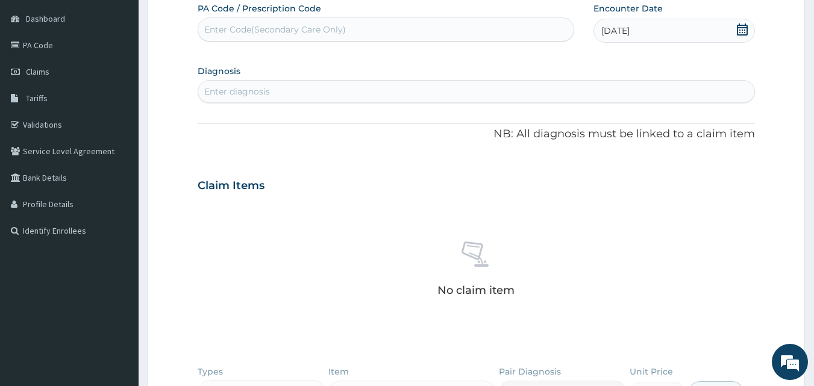
click at [625, 100] on div "Enter diagnosis" at bounding box center [476, 91] width 557 height 19
type input "PLASMOD"
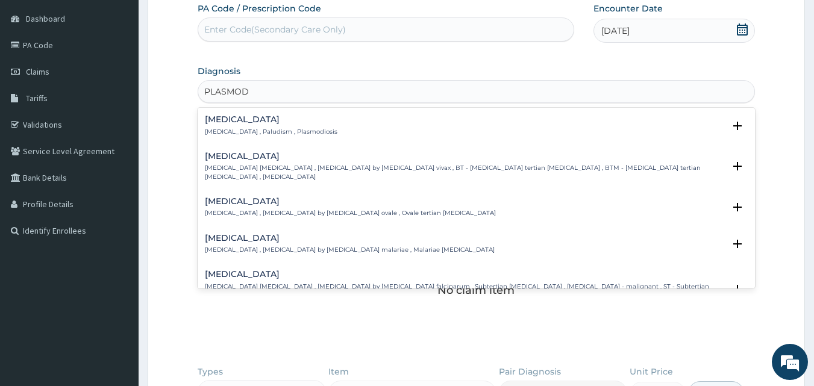
click at [259, 126] on div "Malaria Malaria , Paludism , Plasmodiosis" at bounding box center [271, 125] width 133 height 21
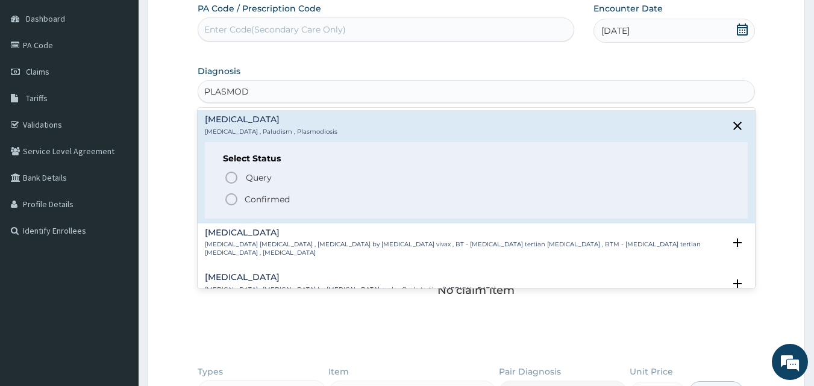
click at [229, 210] on div "Select Status Query Query covers suspected (?), Keep in view (kiv), Ruled out (…" at bounding box center [476, 180] width 543 height 76
click at [230, 201] on icon "status option filled" at bounding box center [231, 199] width 14 height 14
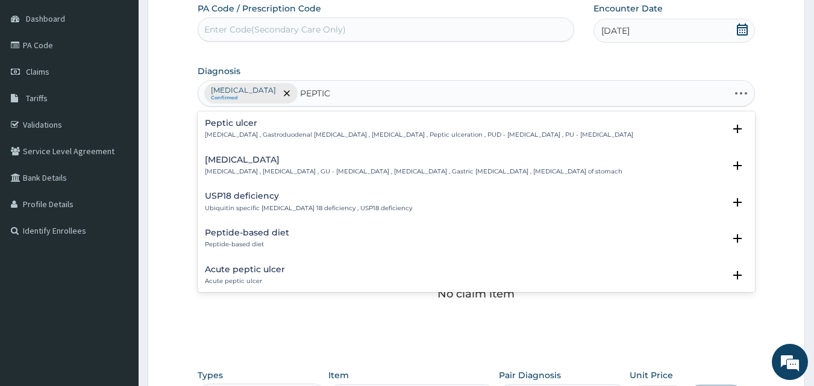
type input "PEPTIC"
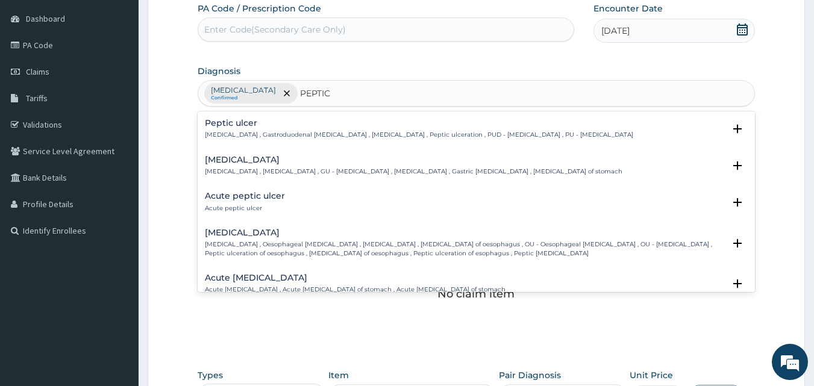
click at [227, 189] on div "Acute peptic ulcer Acute peptic ulcer Select Status Query Query covers suspecte…" at bounding box center [477, 205] width 558 height 37
click at [221, 200] on h4 "Acute peptic ulcer" at bounding box center [245, 196] width 80 height 9
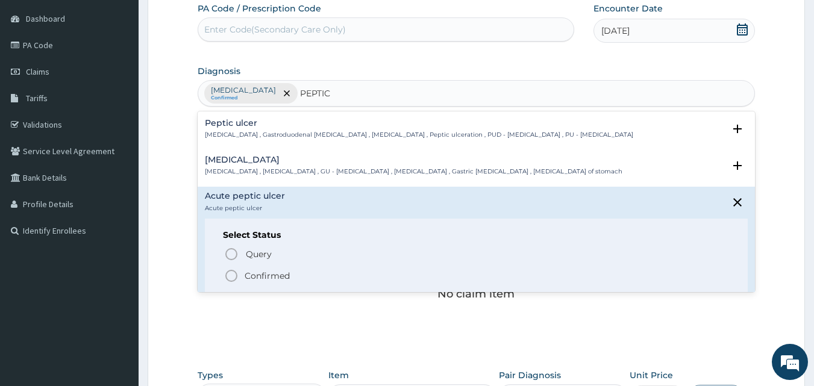
click at [235, 275] on icon "status option filled" at bounding box center [231, 276] width 14 height 14
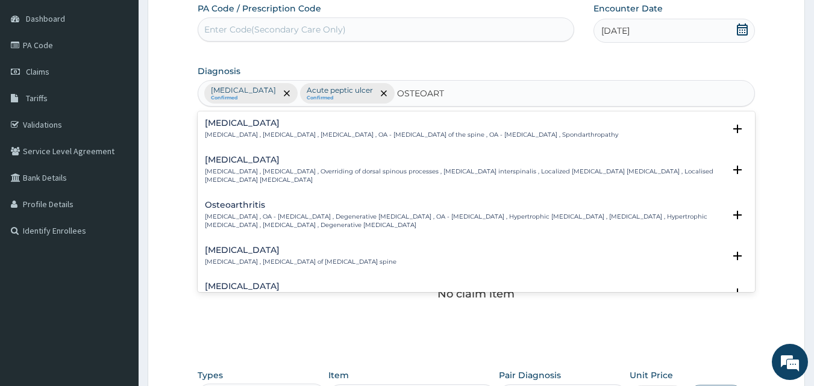
type input "OSTEOARTH"
click at [240, 211] on div "Osteoarthritis Osteoarthritis , OA - Osteoarthritis , Degenerative arthritis , …" at bounding box center [465, 216] width 520 height 30
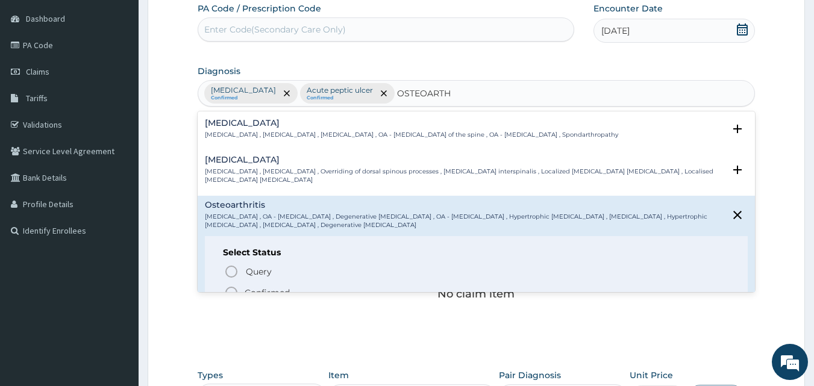
click at [229, 292] on icon "status option filled" at bounding box center [231, 293] width 14 height 14
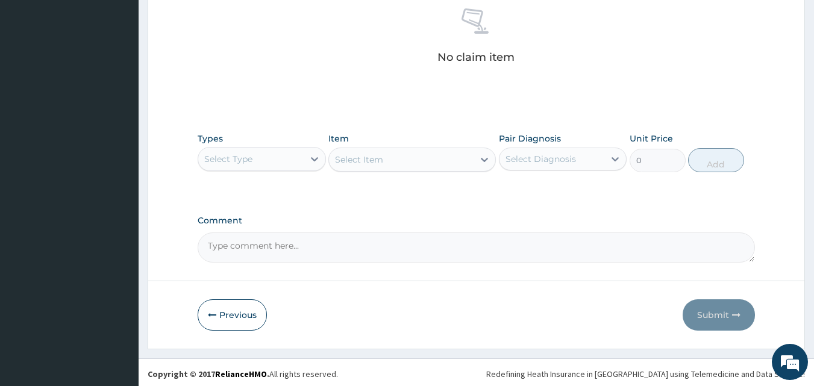
scroll to position [352, 0]
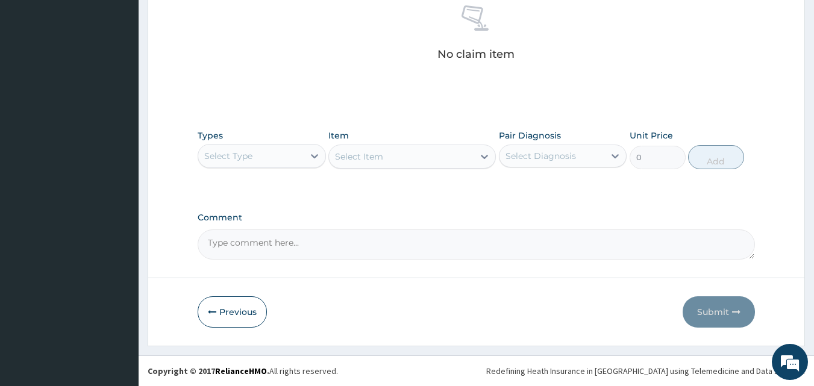
click at [301, 152] on div "Select Type" at bounding box center [250, 155] width 105 height 19
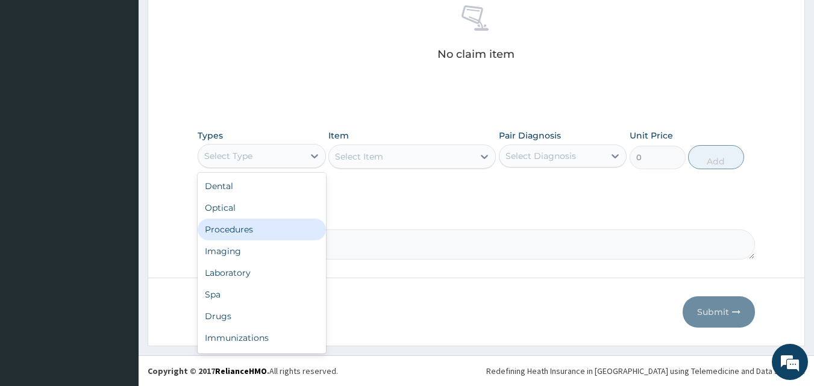
click at [246, 229] on div "Procedures" at bounding box center [262, 230] width 128 height 22
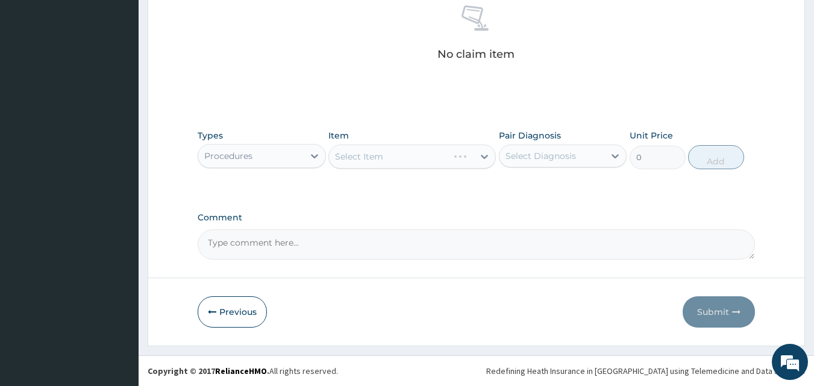
click at [481, 157] on div "Select Item" at bounding box center [411, 157] width 167 height 24
click at [481, 157] on icon at bounding box center [484, 157] width 12 height 12
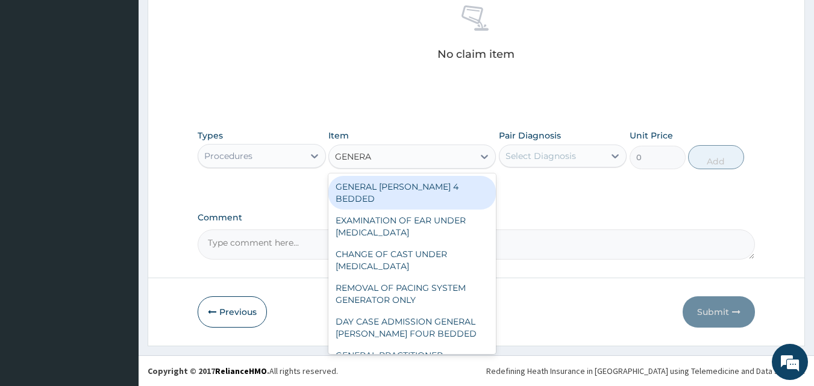
type input "GENERAL"
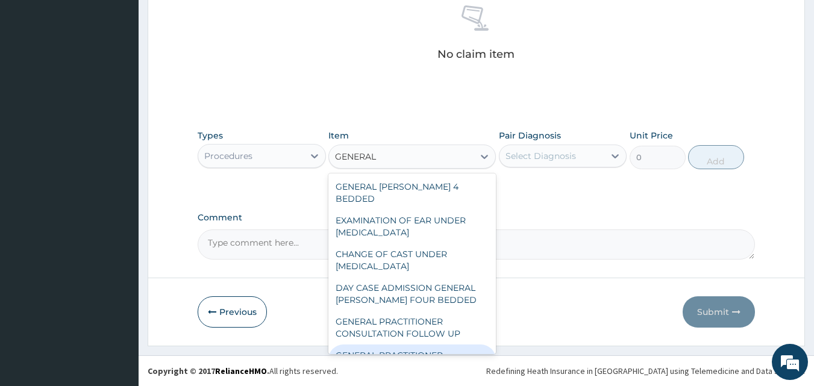
click at [414, 345] on div "GENERAL PRACTITIONER CONSULTATION FIRST OUTPATIENT CONSULTATION" at bounding box center [411, 368] width 167 height 46
type input "3000"
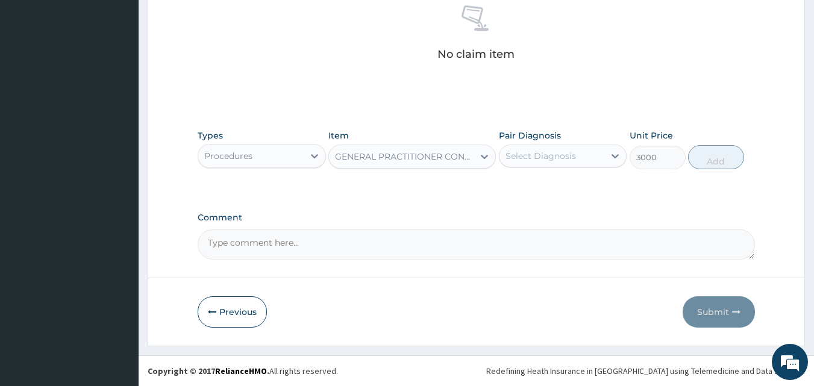
click at [414, 334] on form "Step 2 of 2 PA Code / Prescription Code Enter Code(Secondary Care Only) Encount…" at bounding box center [476, 28] width 657 height 634
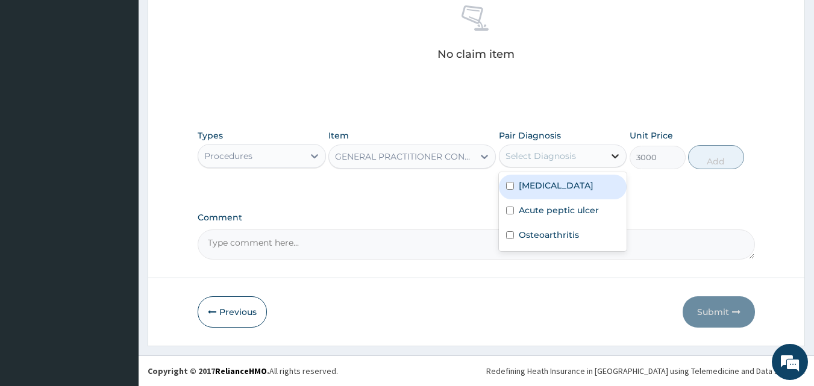
click at [608, 161] on div at bounding box center [615, 156] width 22 height 22
click at [508, 192] on div "Malaria" at bounding box center [563, 187] width 128 height 25
checkbox input "true"
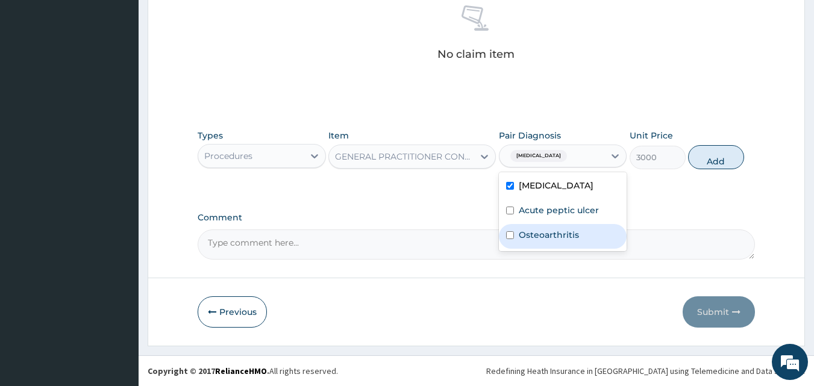
click at [510, 228] on div "Osteoarthritis" at bounding box center [563, 236] width 128 height 25
checkbox input "true"
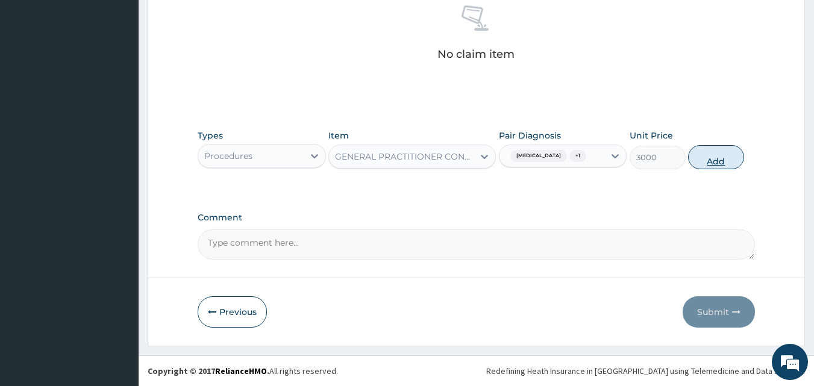
click at [713, 152] on button "Add" at bounding box center [716, 157] width 56 height 24
type input "0"
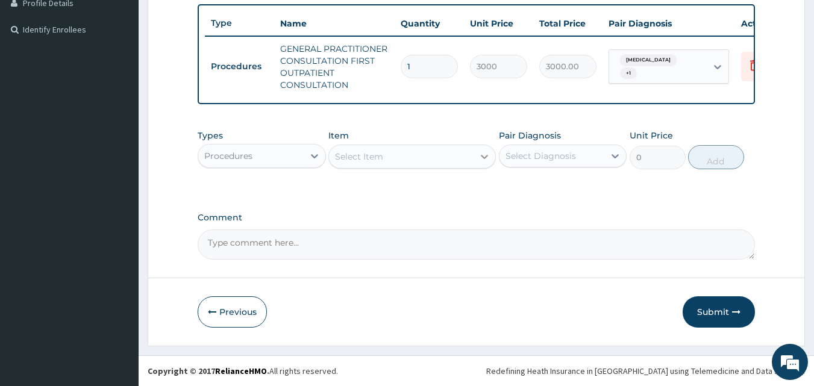
click at [479, 158] on icon at bounding box center [484, 157] width 12 height 12
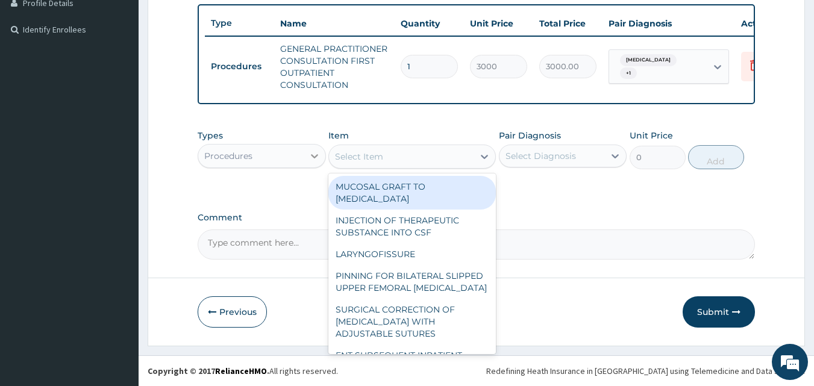
click at [314, 158] on icon at bounding box center [314, 156] width 7 height 4
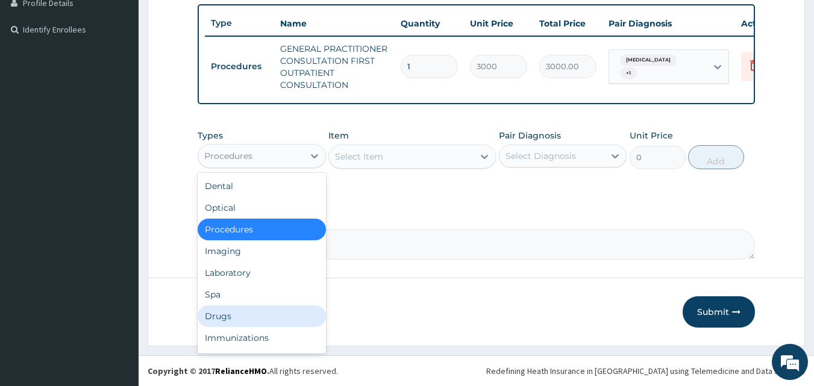
click at [275, 317] on div "Drugs" at bounding box center [262, 316] width 128 height 22
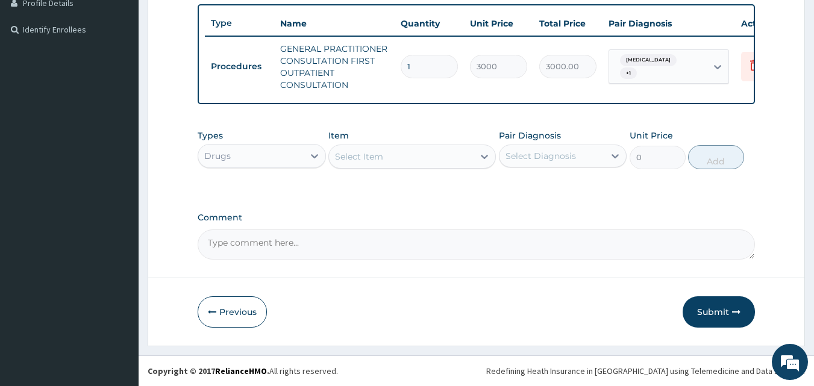
click at [486, 149] on div at bounding box center [484, 157] width 22 height 22
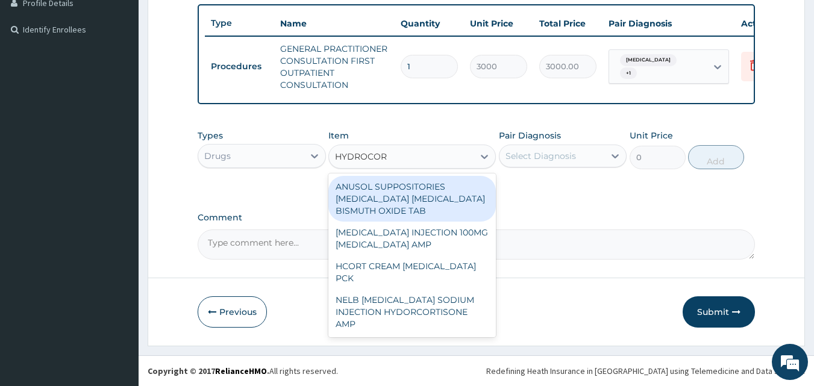
type input "HYDROCORT"
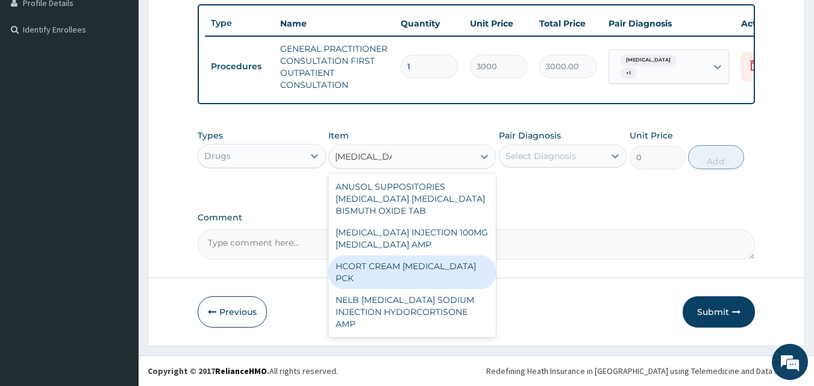
click at [445, 272] on div "HCORT CREAM HYDROCORTISONE PCK" at bounding box center [411, 272] width 167 height 34
type input "380"
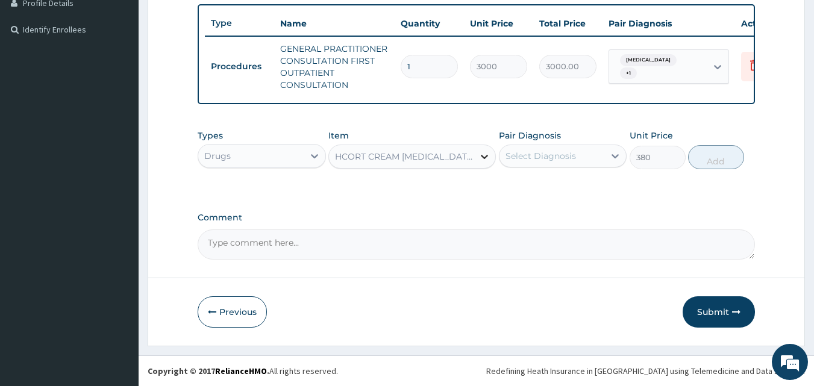
click at [478, 155] on icon at bounding box center [484, 157] width 12 height 12
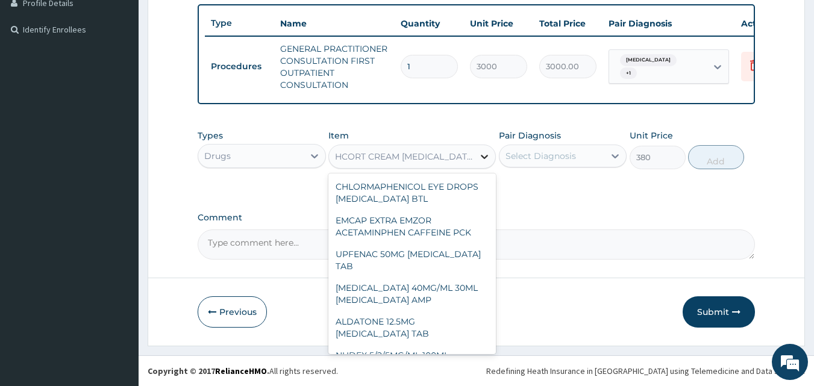
scroll to position [29147, 0]
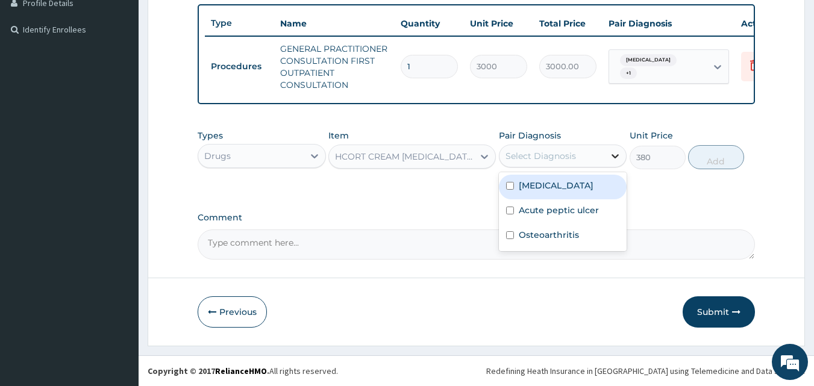
click at [610, 159] on icon at bounding box center [615, 156] width 12 height 12
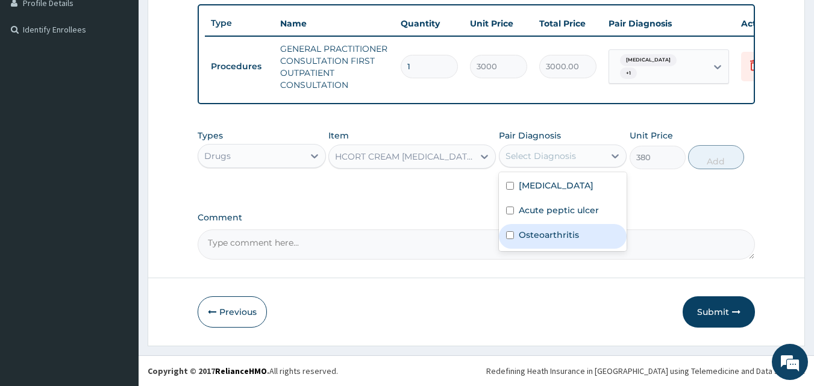
click at [506, 231] on input "checkbox" at bounding box center [510, 235] width 8 height 8
checkbox input "true"
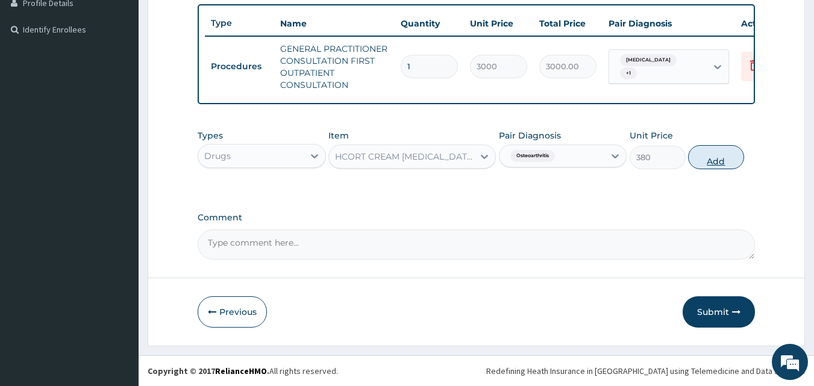
click at [701, 163] on button "Add" at bounding box center [716, 157] width 56 height 24
type input "0"
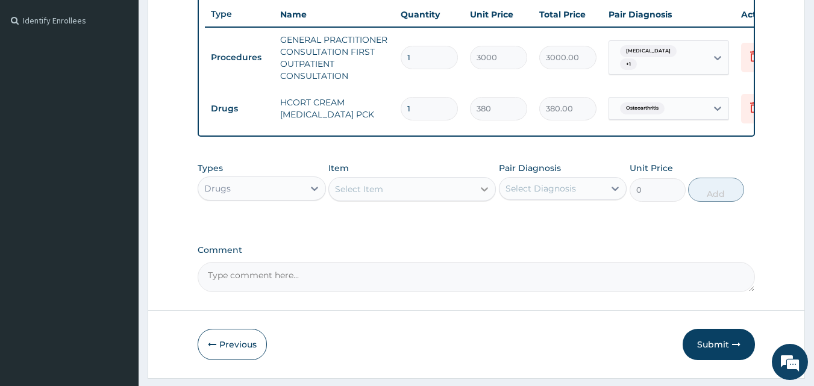
click at [482, 195] on icon at bounding box center [484, 189] width 12 height 12
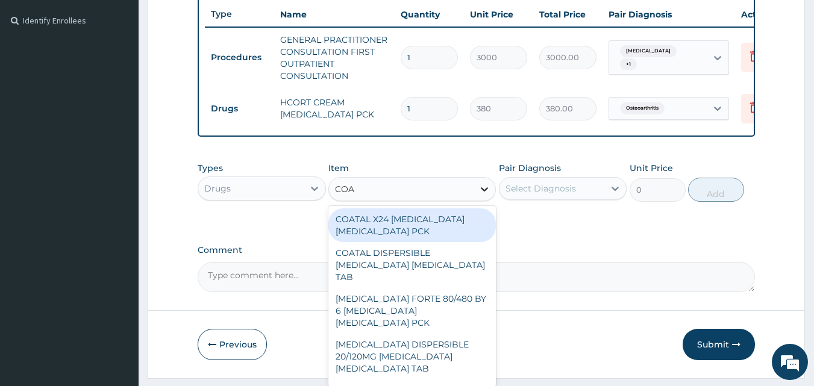
type input "COAR"
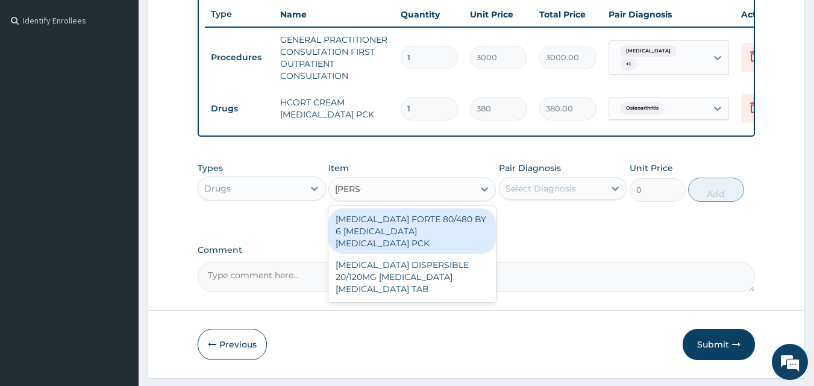
click at [428, 231] on div "COARTEM FORTE 80/480 BY 6 ARTEMETHER LUMEFANTRINE PCK" at bounding box center [411, 231] width 167 height 46
type input "2800"
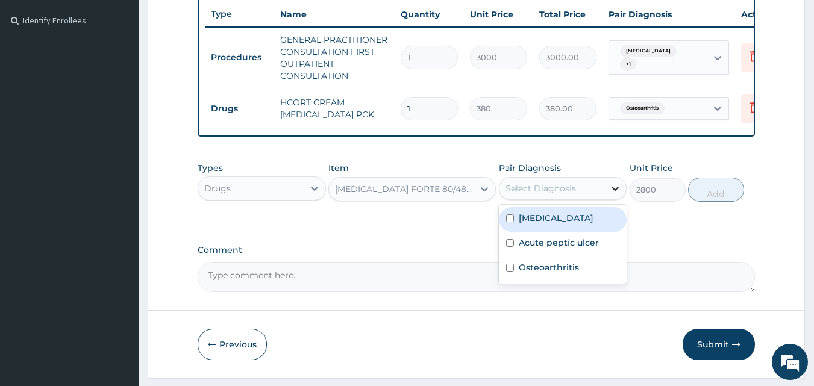
click at [621, 195] on icon at bounding box center [615, 189] width 12 height 12
click at [510, 222] on input "checkbox" at bounding box center [510, 218] width 8 height 8
checkbox input "true"
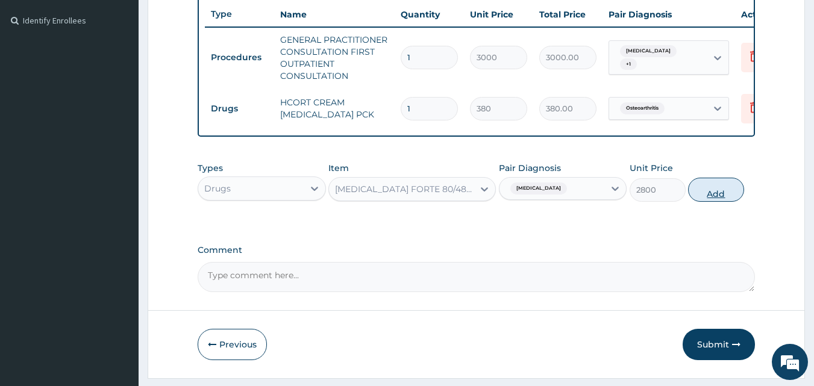
click at [706, 194] on button "Add" at bounding box center [716, 190] width 56 height 24
type input "0"
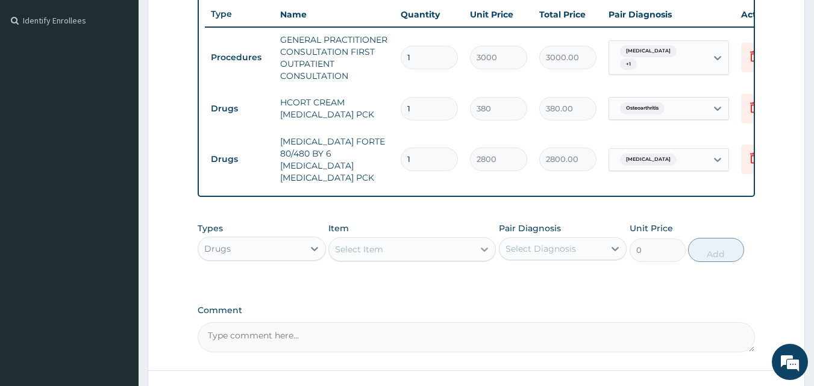
click at [486, 248] on icon at bounding box center [484, 250] width 7 height 4
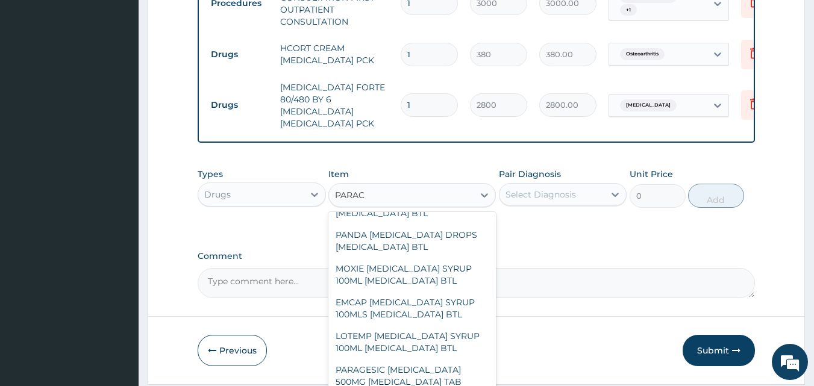
scroll to position [413, 0]
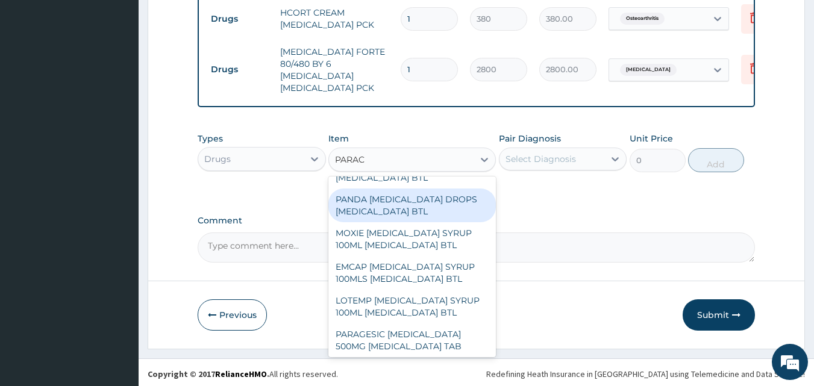
type input "PARAC"
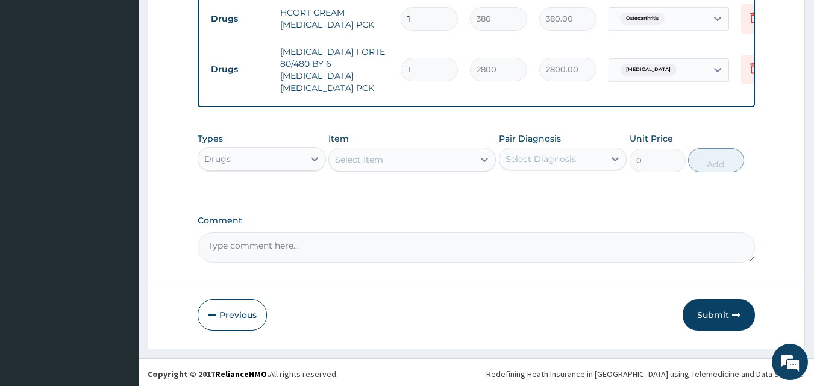
click at [498, 219] on label "Comment" at bounding box center [477, 221] width 558 height 10
click at [498, 232] on textarea "Comment" at bounding box center [477, 247] width 558 height 30
type textarea "E"
click at [480, 149] on div at bounding box center [484, 160] width 22 height 22
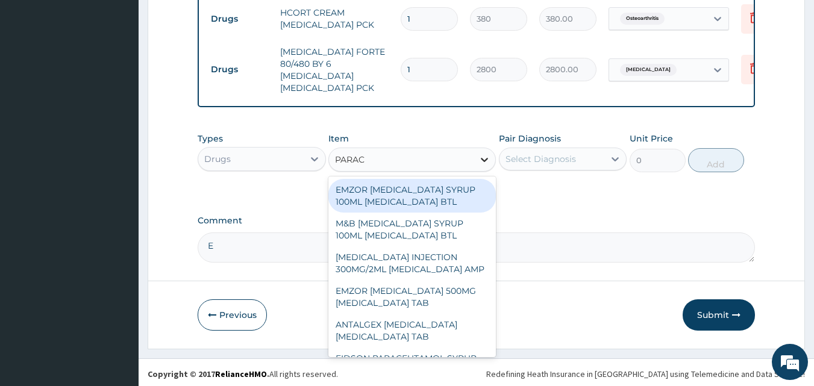
type input "PARACE"
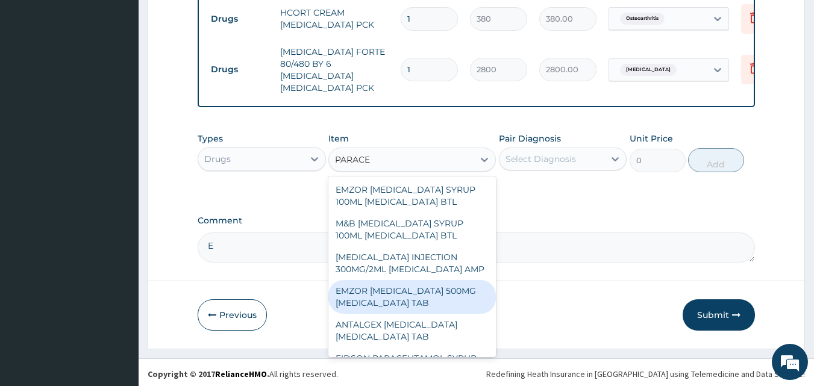
click at [405, 314] on div "EMZOR [MEDICAL_DATA] 500MG [MEDICAL_DATA] TAB" at bounding box center [411, 297] width 167 height 34
type input "10"
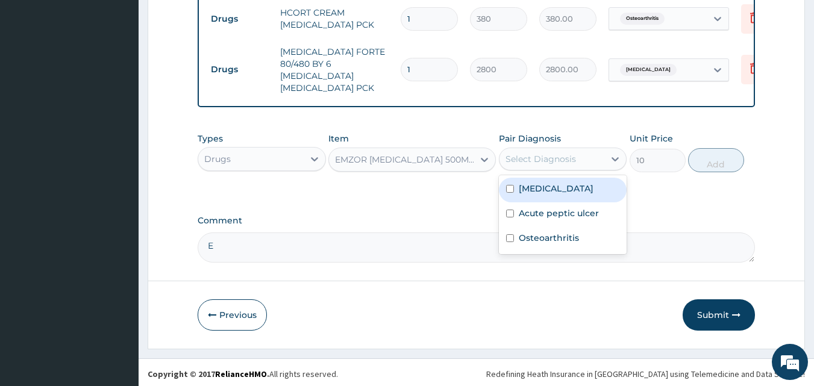
click at [603, 149] on div "Select Diagnosis" at bounding box center [551, 158] width 105 height 19
drag, startPoint x: 508, startPoint y: 189, endPoint x: 503, endPoint y: 192, distance: 6.2
click at [503, 192] on div "Malaria" at bounding box center [563, 190] width 128 height 25
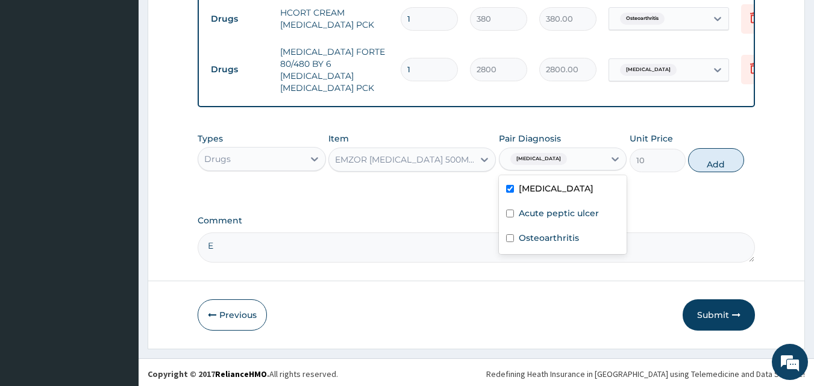
click at [503, 192] on div "Malaria" at bounding box center [563, 190] width 128 height 25
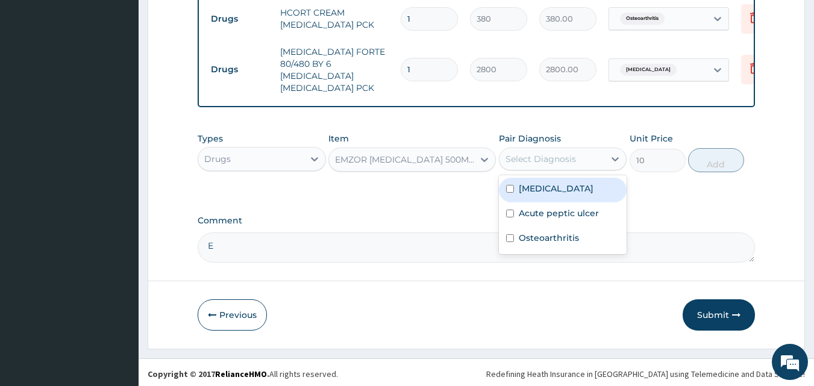
click at [503, 192] on div "Malaria" at bounding box center [563, 190] width 128 height 25
checkbox input "true"
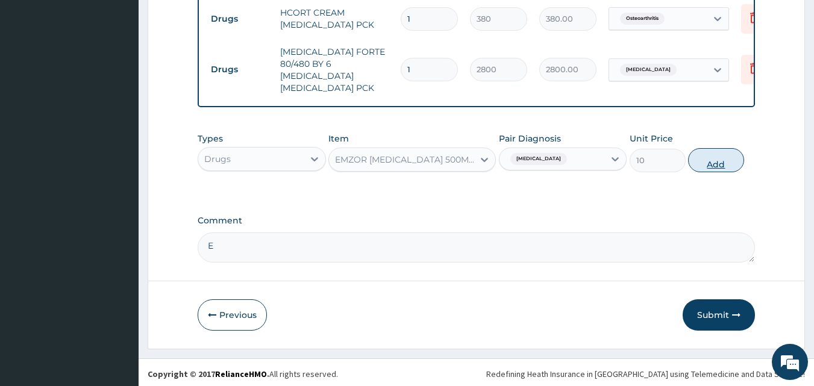
click at [712, 148] on button "Add" at bounding box center [716, 160] width 56 height 24
type input "0"
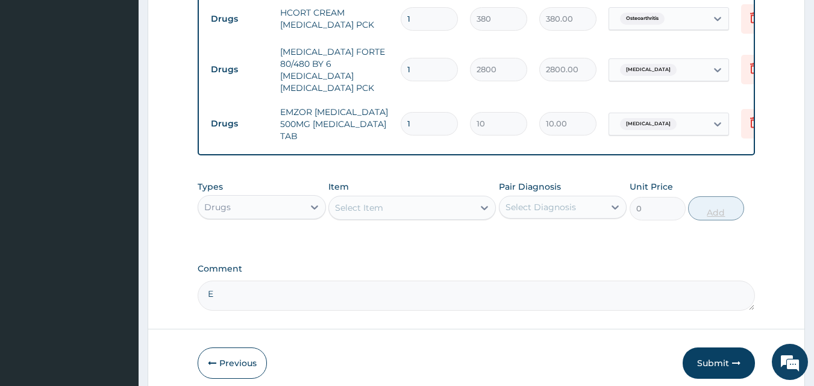
type input "18"
type input "180.00"
type input "18"
click at [480, 210] on icon at bounding box center [484, 208] width 12 height 12
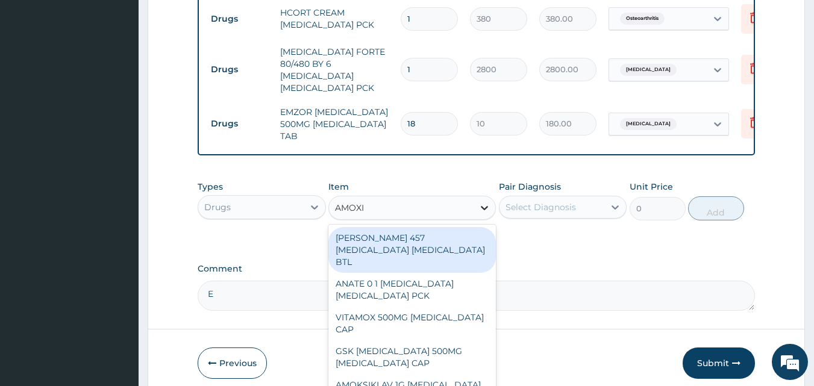
type input "AMOXIL"
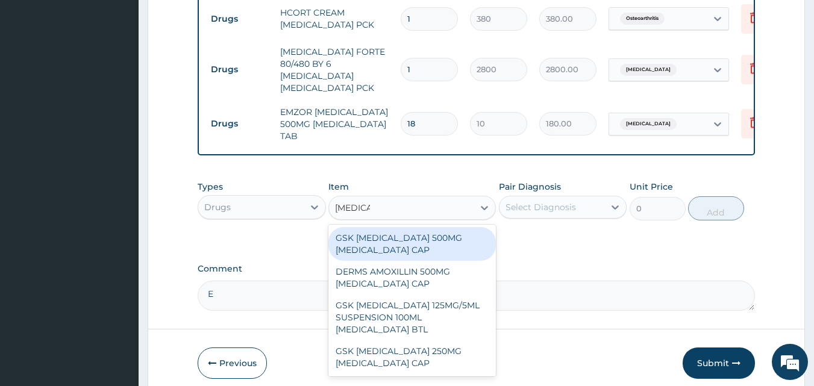
click at [434, 246] on div "GSK AMOXIL 500MG AMOXICILLIN CAP" at bounding box center [411, 244] width 167 height 34
type input "180"
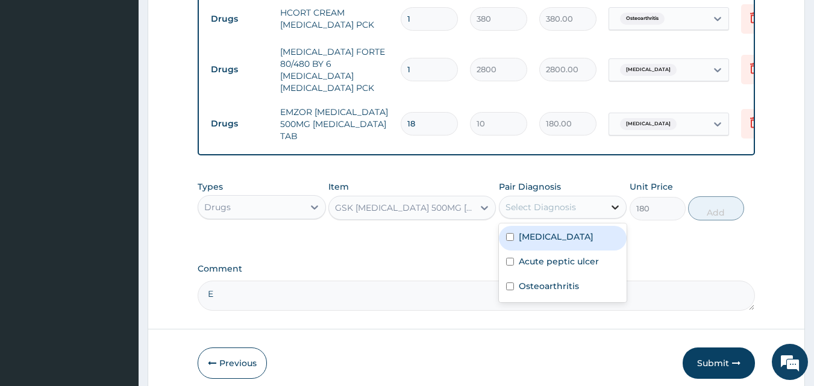
click at [614, 207] on icon at bounding box center [615, 207] width 12 height 12
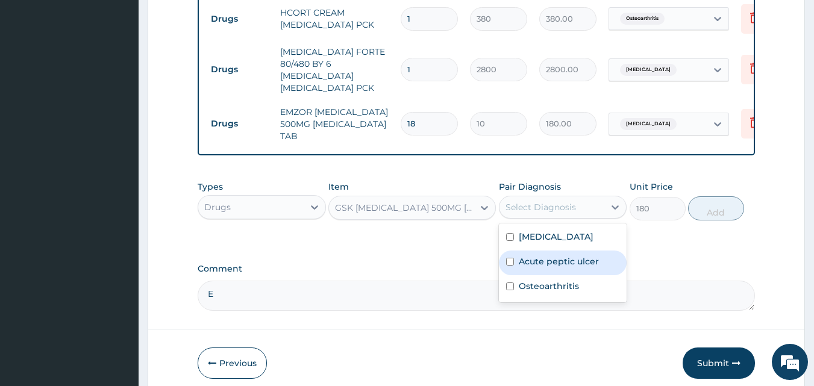
click at [507, 258] on input "checkbox" at bounding box center [510, 262] width 8 height 8
checkbox input "true"
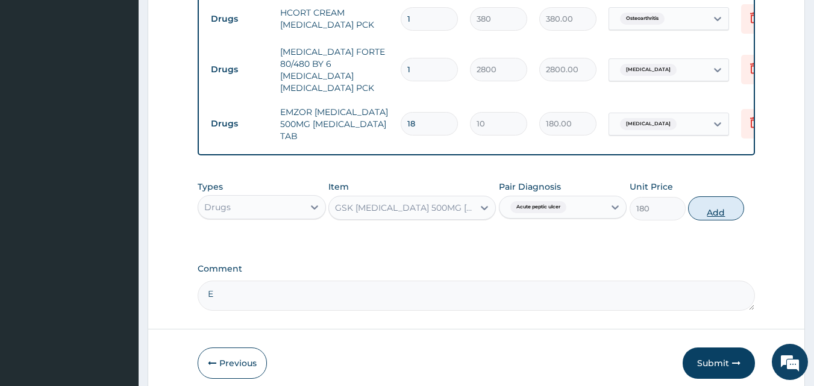
click at [716, 213] on button "Add" at bounding box center [716, 208] width 56 height 24
type input "0"
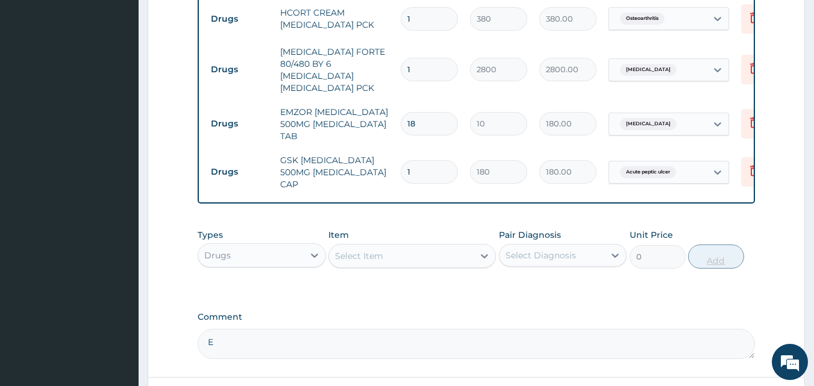
type input "16"
type input "2880.00"
type input "1"
type input "180.00"
type input "15"
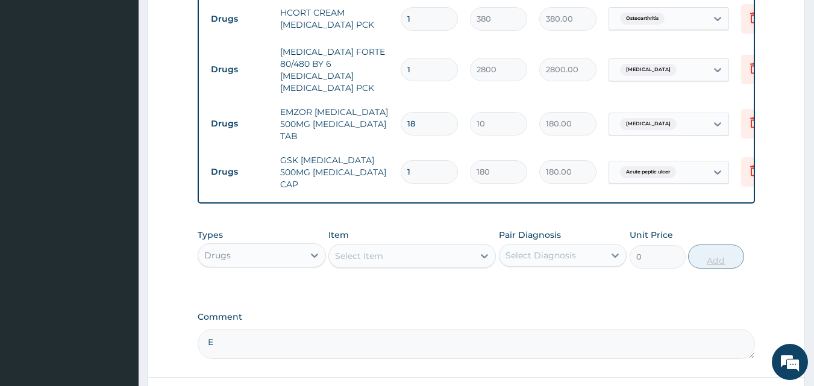
type input "2700.00"
type input "15"
click at [485, 250] on icon at bounding box center [484, 256] width 12 height 12
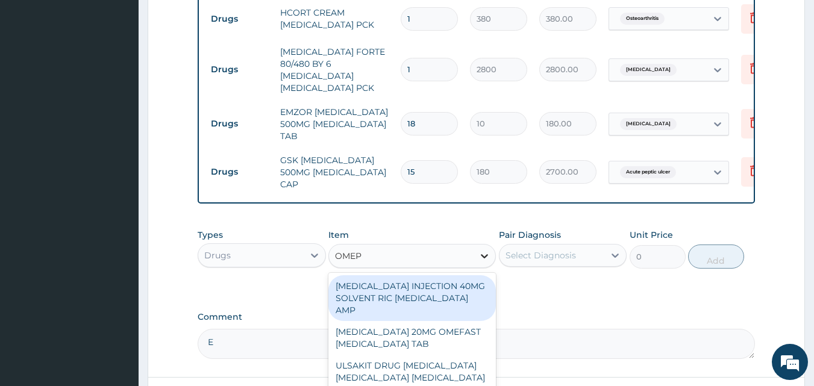
type input "OMEPR"
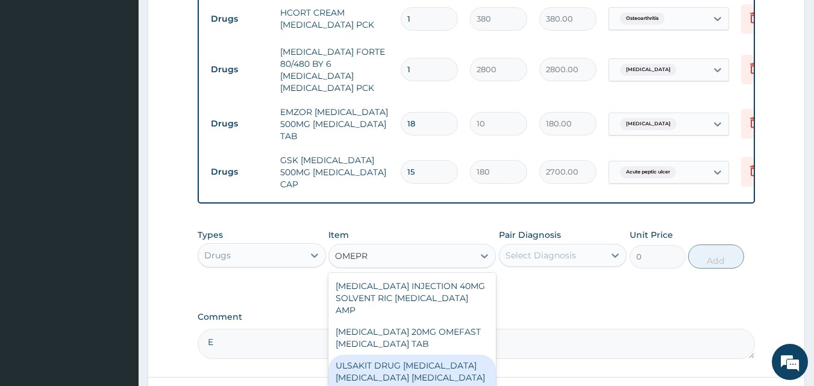
click at [436, 355] on div "ULSAKIT DRUG OMEPRAZOLE CLARITHROMYCIN TINIDAZOLE CAP" at bounding box center [411, 378] width 167 height 46
type input "6200"
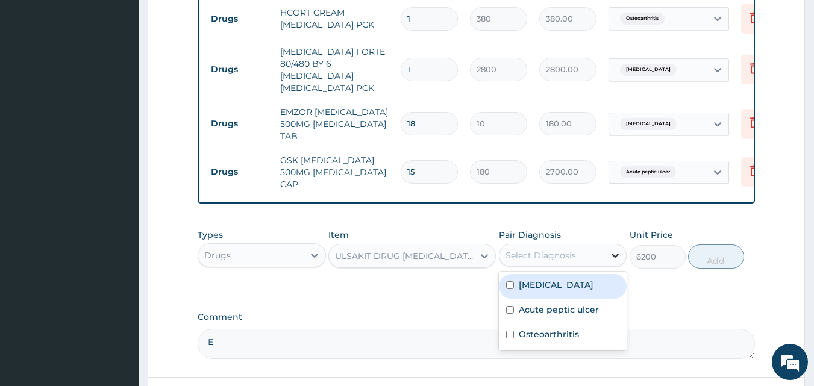
click at [624, 245] on div at bounding box center [615, 256] width 22 height 22
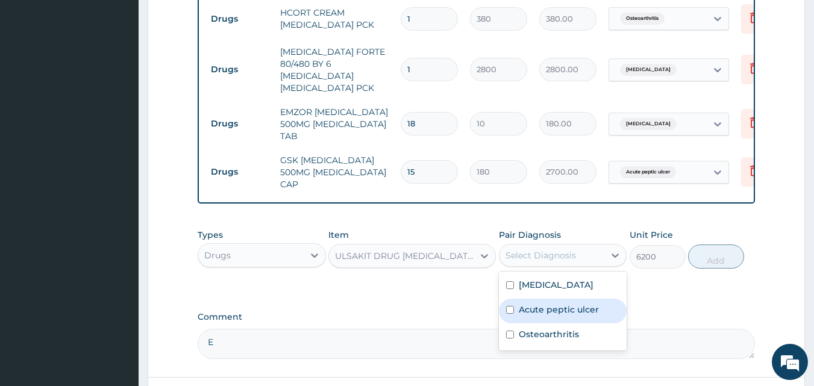
click at [511, 306] on input "checkbox" at bounding box center [510, 310] width 8 height 8
checkbox input "true"
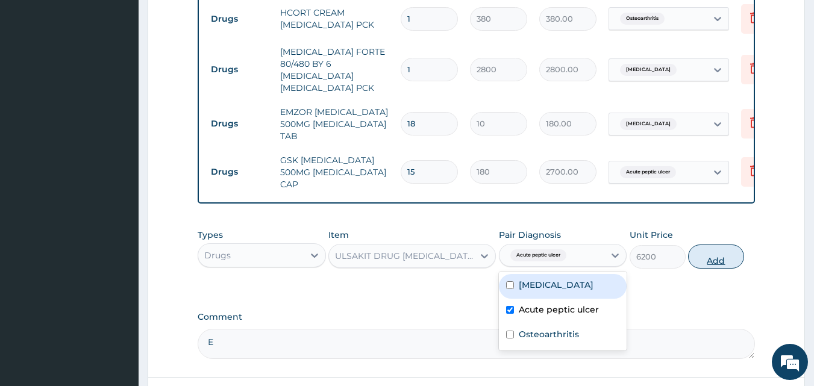
click at [698, 255] on button "Add" at bounding box center [716, 257] width 56 height 24
type input "0"
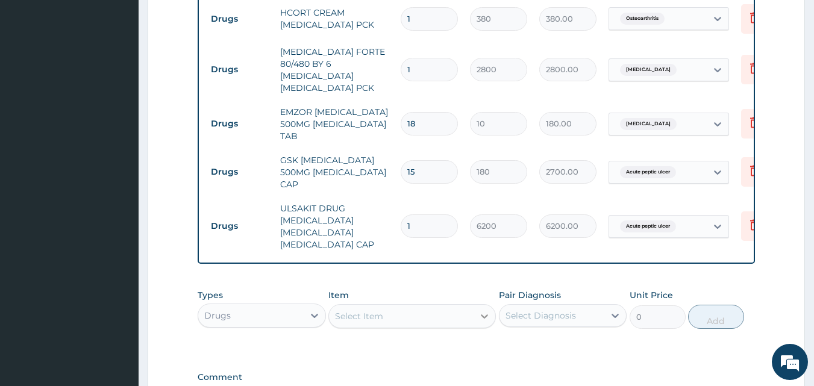
click at [485, 311] on icon at bounding box center [484, 316] width 12 height 12
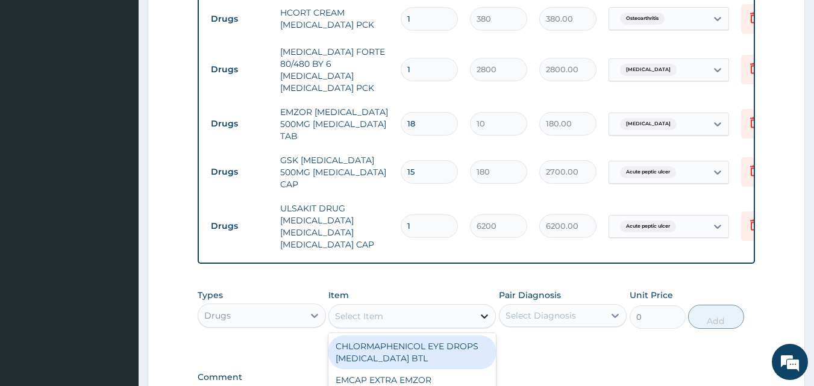
type input "A"
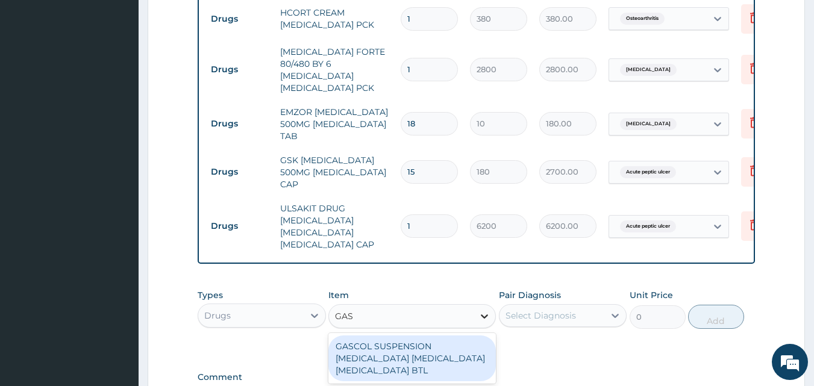
type input "GASC"
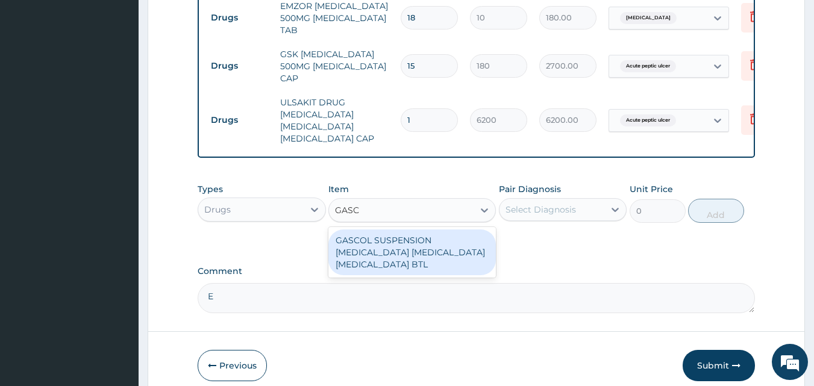
scroll to position [563, 0]
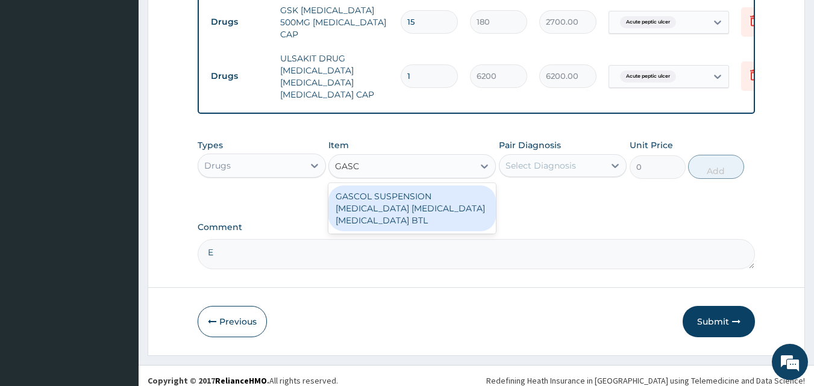
click at [424, 192] on div "GASCOL SUSPENSION ALUMINUM HYDROXIDE MAGNESIUM HYDROXIDE SIMETHICONE BTL" at bounding box center [411, 209] width 167 height 46
type input "590"
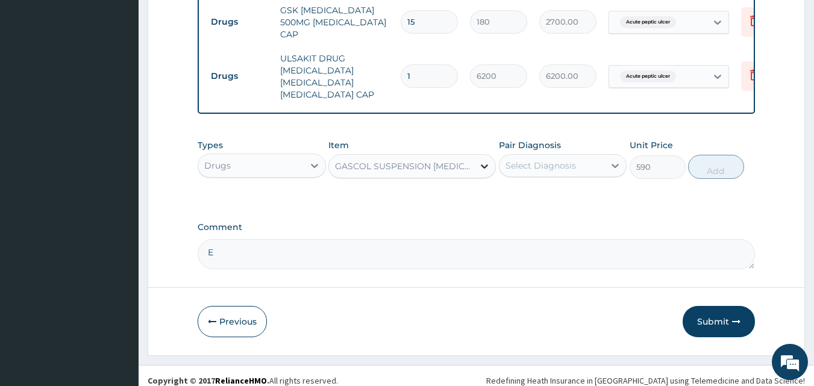
click at [484, 160] on icon at bounding box center [484, 166] width 12 height 12
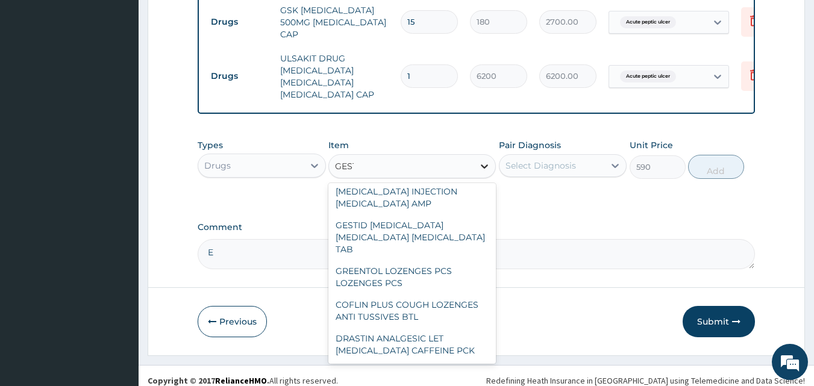
scroll to position [188, 0]
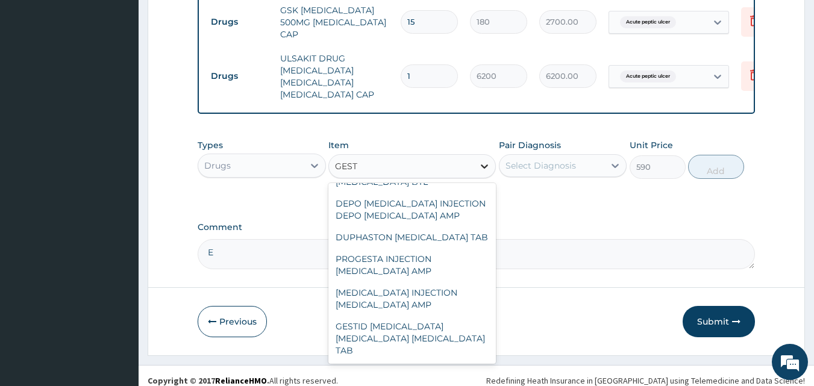
type input "GESTI"
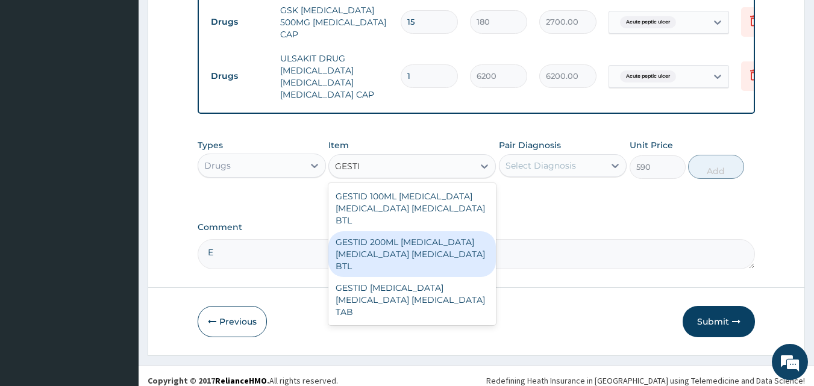
click at [400, 248] on div "GESTID 200ML ALUMINUM HYDROXIDE MAGNESIUM HYDROXIDE SIMETHICONE BTL" at bounding box center [411, 254] width 167 height 46
type input "800"
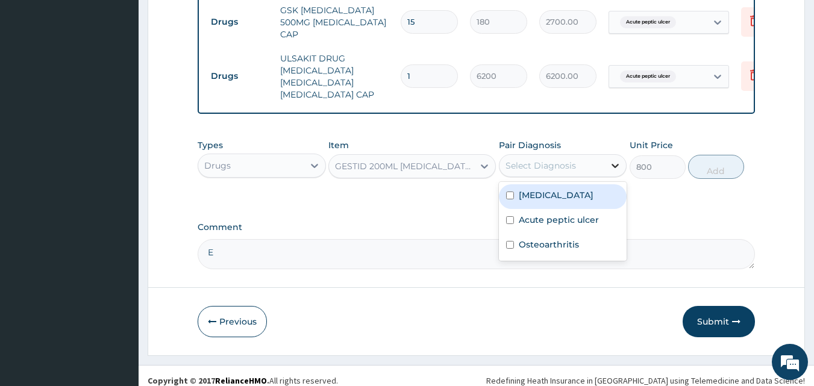
click at [616, 155] on div at bounding box center [615, 166] width 22 height 22
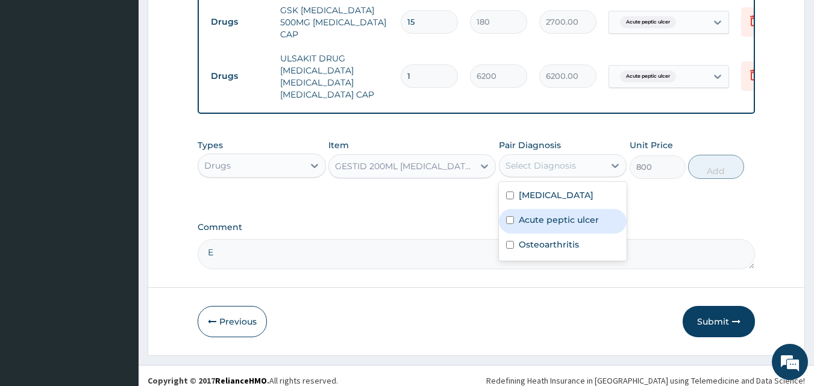
click at [506, 216] on input "checkbox" at bounding box center [510, 220] width 8 height 8
checkbox input "true"
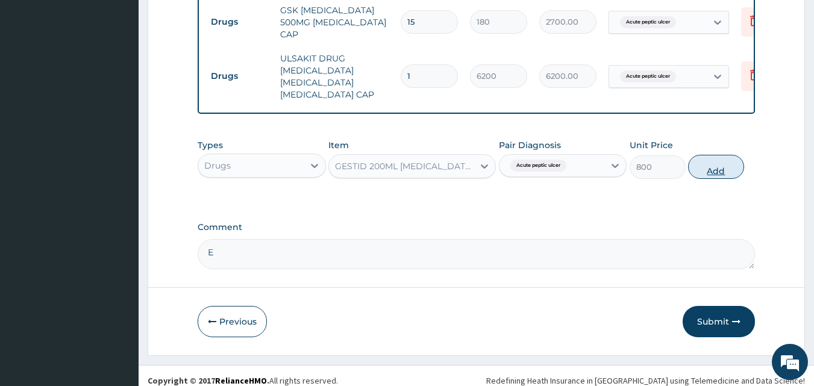
click at [713, 157] on button "Add" at bounding box center [716, 167] width 56 height 24
type input "0"
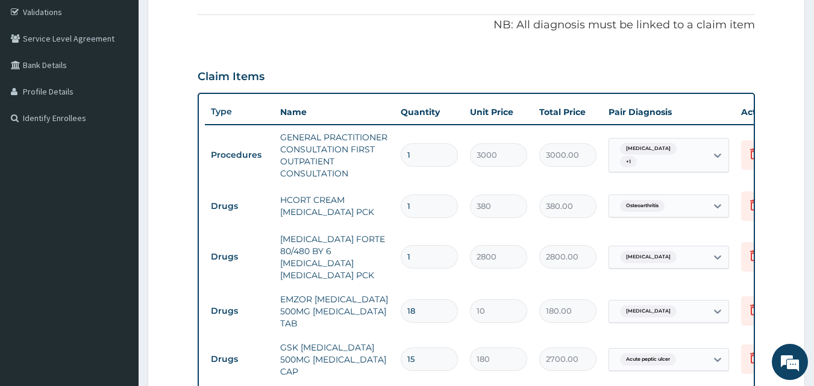
scroll to position [563, 0]
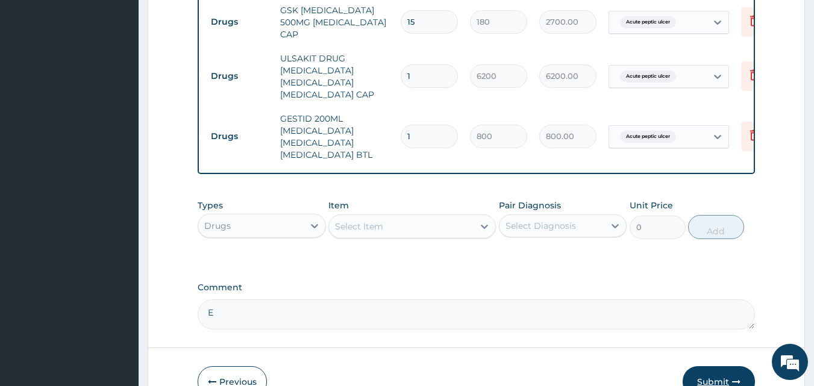
click at [707, 377] on button "Submit" at bounding box center [718, 381] width 72 height 31
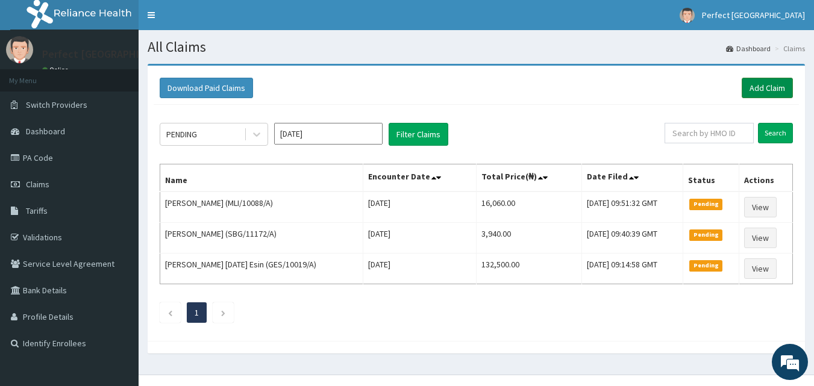
click at [765, 78] on link "Add Claim" at bounding box center [766, 88] width 51 height 20
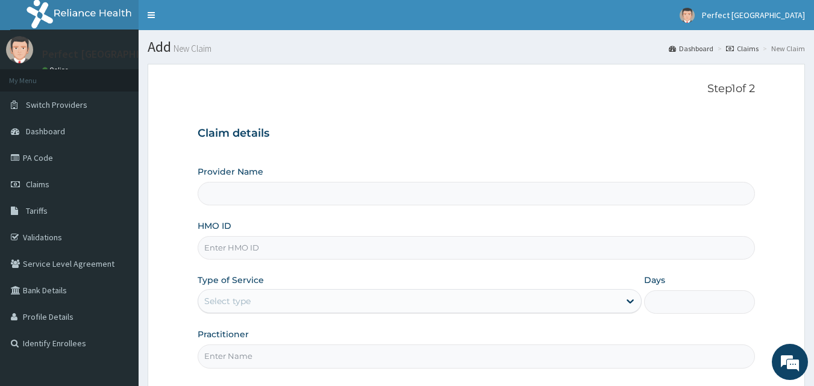
type input "Perfect [GEOGRAPHIC_DATA]"
drag, startPoint x: 382, startPoint y: 263, endPoint x: 402, endPoint y: 252, distance: 22.6
click at [402, 252] on div "Provider Name Perfect Trinity Hospital HMO ID Type of Service Select type Days …" at bounding box center [477, 267] width 558 height 202
click at [402, 252] on input "HMO ID" at bounding box center [477, 247] width 558 height 23
type input "MLI/10062/A"
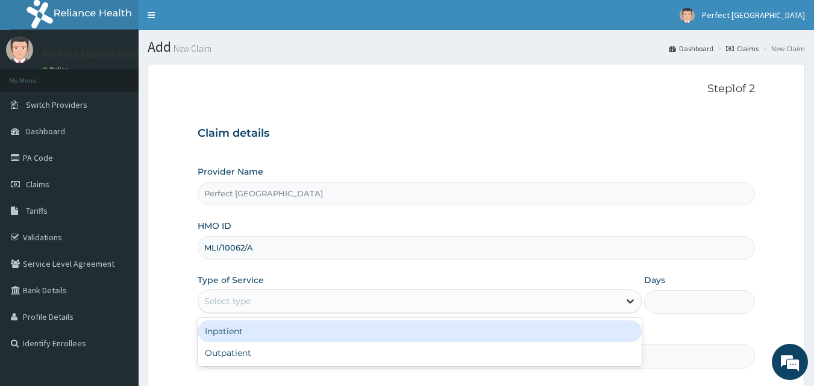
click at [628, 300] on icon at bounding box center [630, 301] width 12 height 12
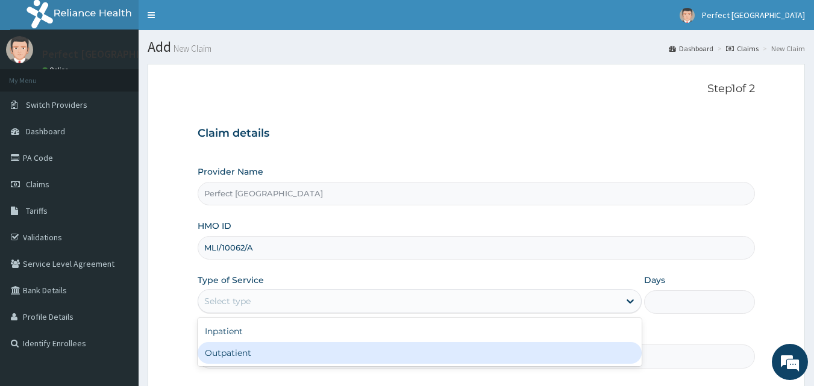
click at [587, 350] on div "Outpatient" at bounding box center [420, 353] width 444 height 22
type input "1"
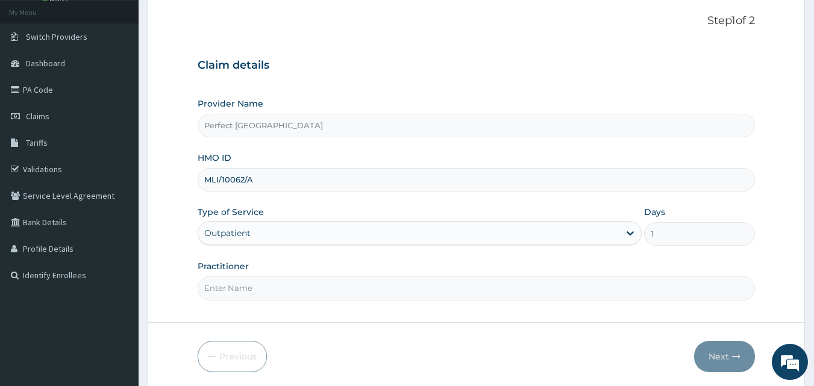
scroll to position [113, 0]
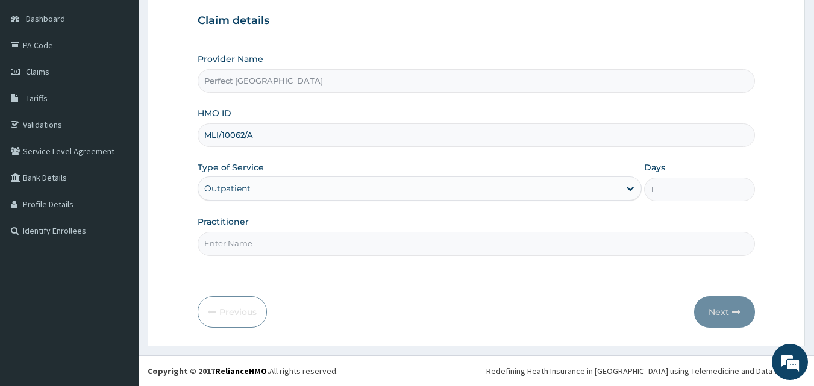
click at [298, 238] on input "Practitioner" at bounding box center [477, 243] width 558 height 23
type input "DR I"
click at [43, 71] on span "Claims" at bounding box center [37, 71] width 23 height 11
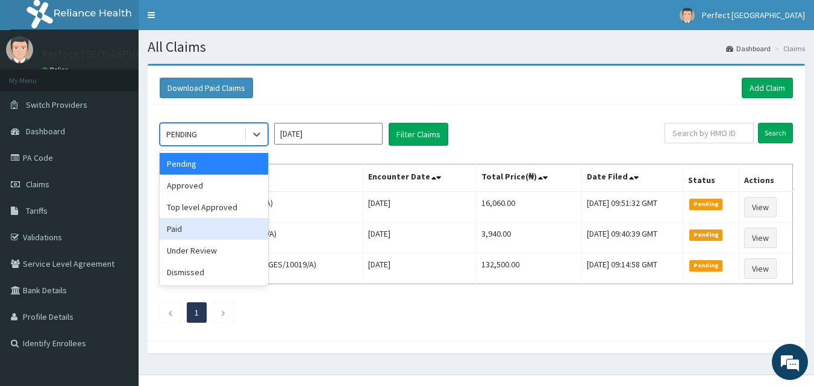
click at [211, 225] on div "Paid" at bounding box center [214, 229] width 108 height 22
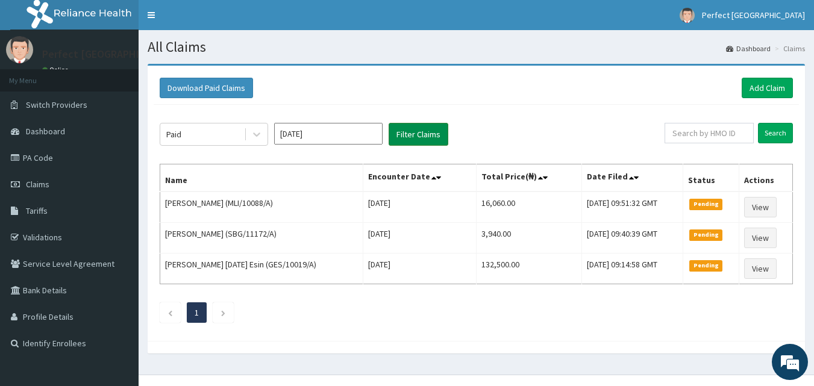
click at [414, 145] on button "Filter Claims" at bounding box center [418, 134] width 60 height 23
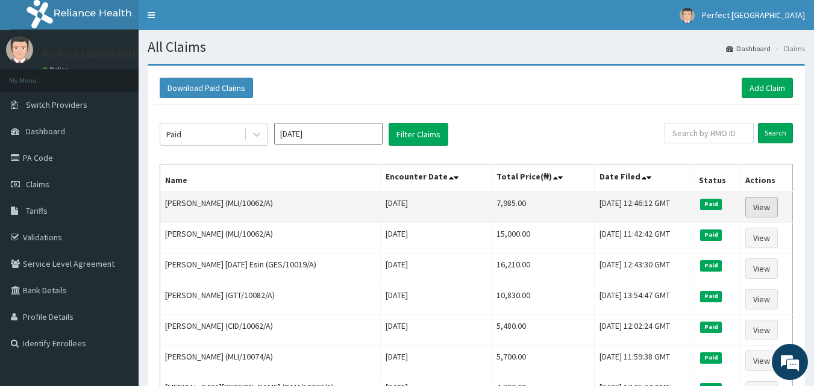
drag, startPoint x: 759, startPoint y: 219, endPoint x: 760, endPoint y: 208, distance: 10.9
click at [760, 208] on td "View" at bounding box center [766, 207] width 52 height 31
click at [760, 208] on link "View" at bounding box center [761, 207] width 33 height 20
